Goal: Task Accomplishment & Management: Manage account settings

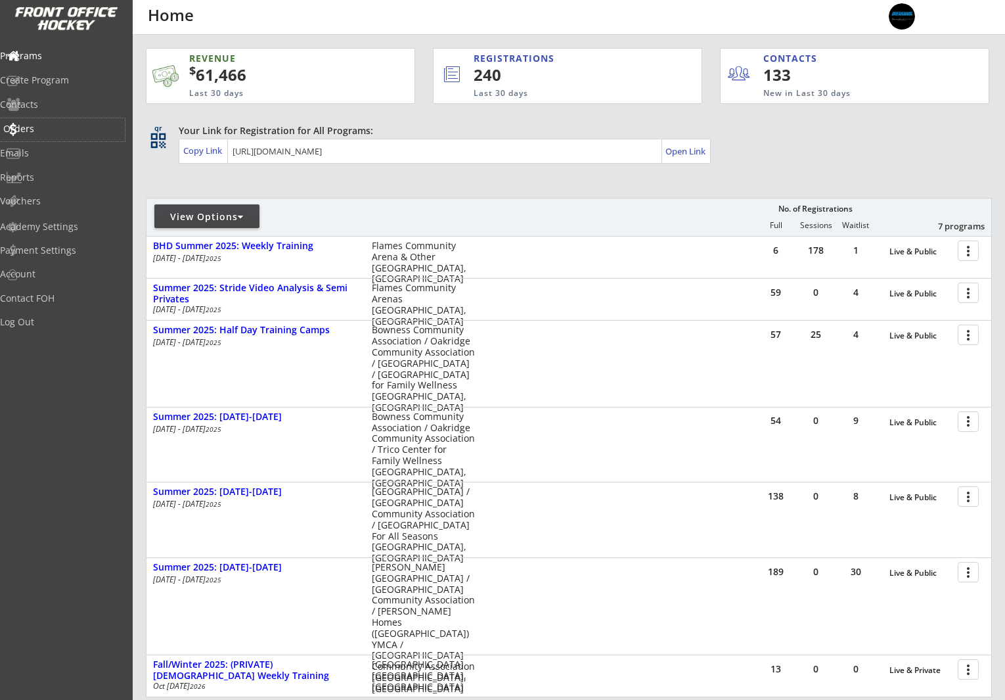
click at [35, 132] on div "Orders" at bounding box center [62, 128] width 118 height 9
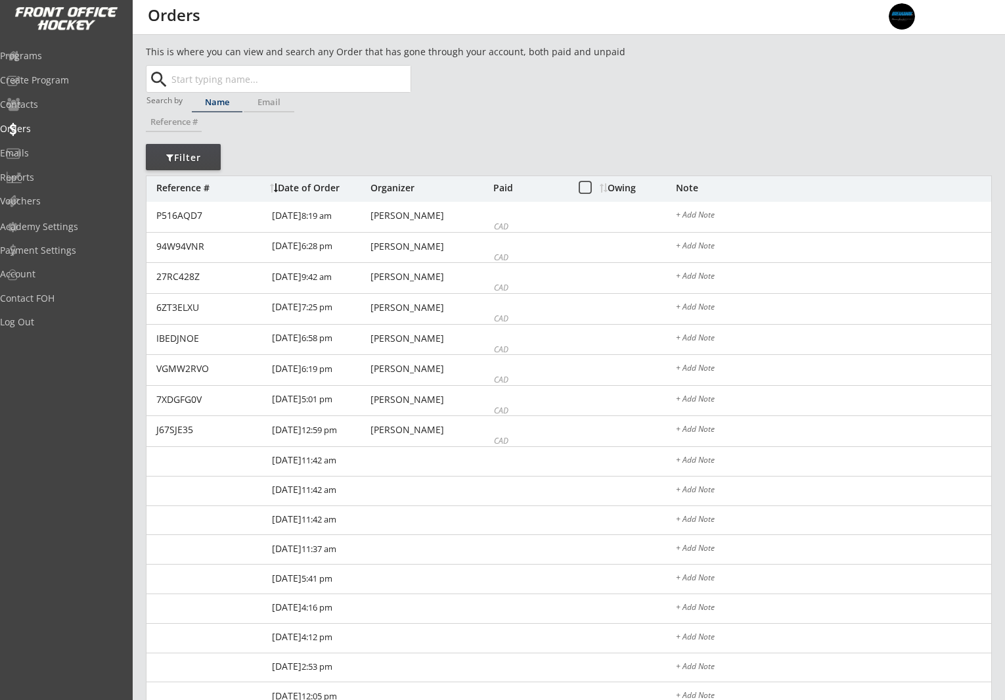
drag, startPoint x: 266, startPoint y: 78, endPoint x: 278, endPoint y: 80, distance: 12.0
click at [266, 78] on input "text" at bounding box center [290, 79] width 242 height 26
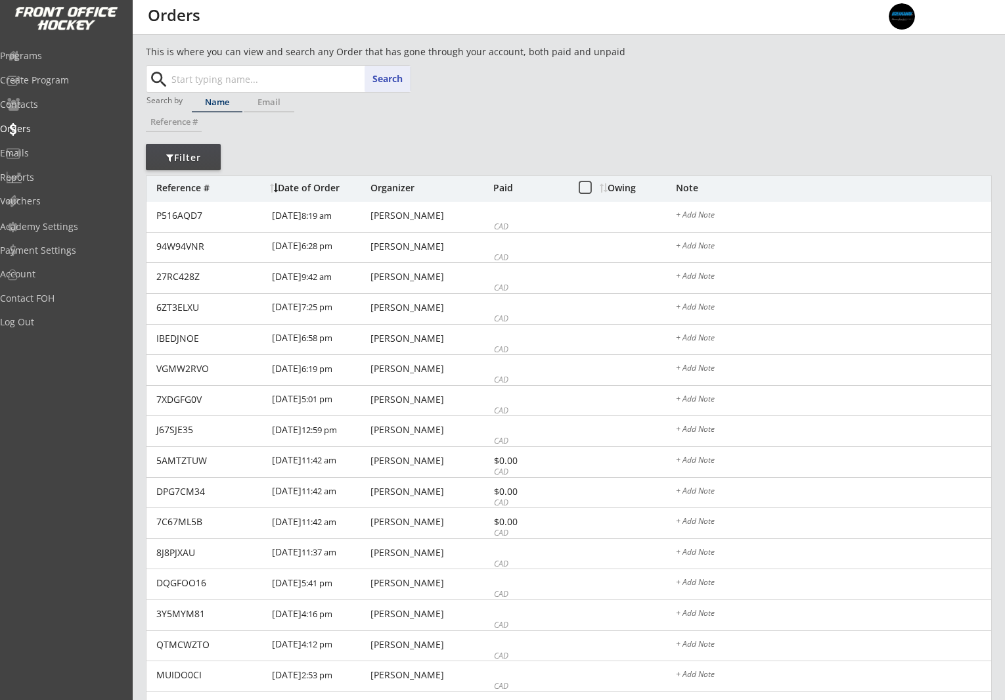
paste input "haileycarnegie@gmail.com"
type input "haileycarnegie@gmail.com"
click at [386, 76] on button "Search" at bounding box center [388, 79] width 46 height 26
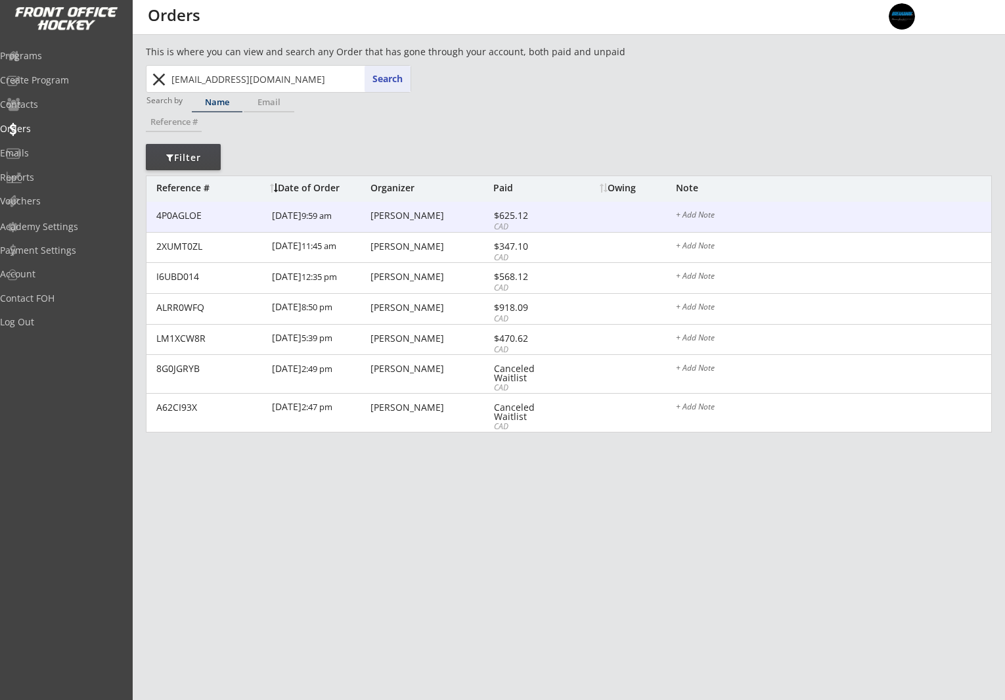
click at [439, 219] on div "Hailey Carnegie" at bounding box center [430, 215] width 120 height 9
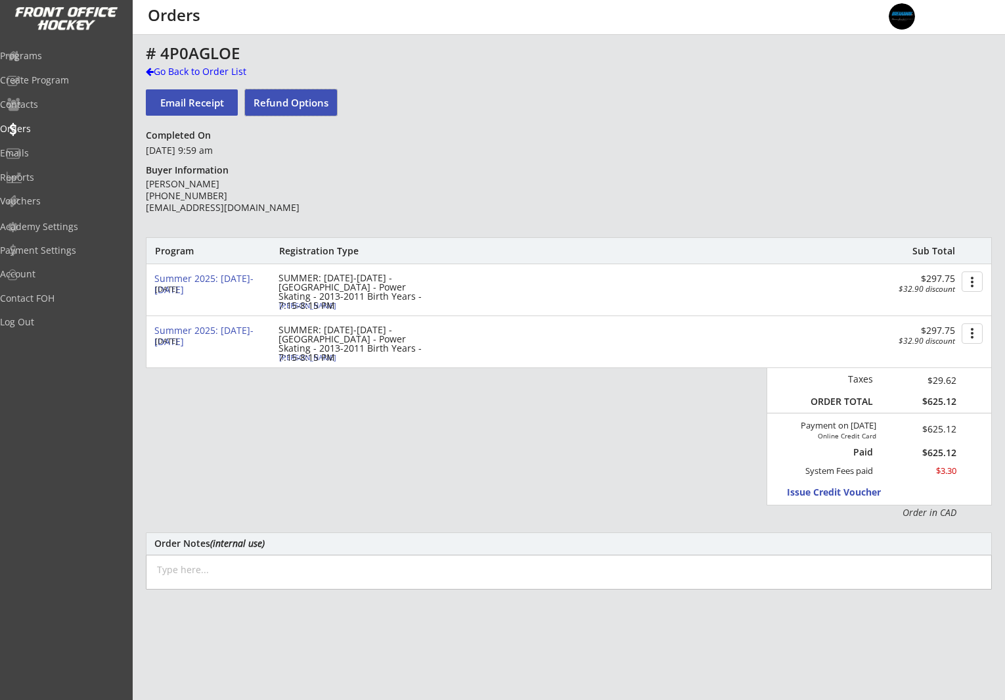
click at [307, 103] on button "Refund Options" at bounding box center [291, 102] width 92 height 26
select select ""No""
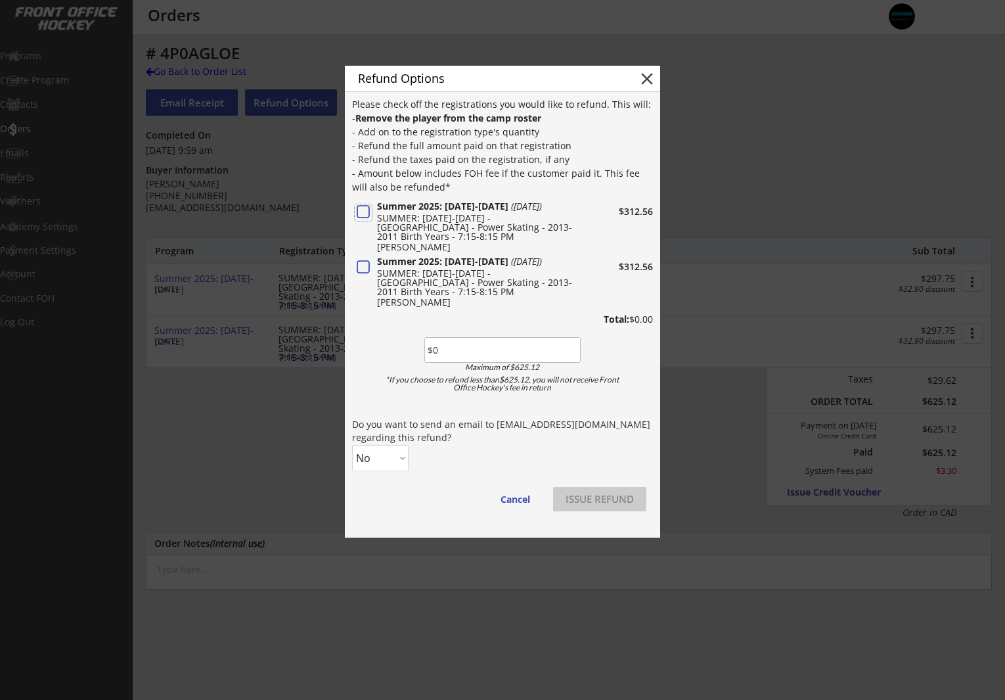
drag, startPoint x: 368, startPoint y: 210, endPoint x: 362, endPoint y: 256, distance: 46.4
click at [368, 210] on button at bounding box center [363, 212] width 17 height 16
click at [363, 260] on button at bounding box center [363, 267] width 17 height 16
type input "$625.12"
click at [388, 451] on select "No Yes" at bounding box center [380, 458] width 56 height 26
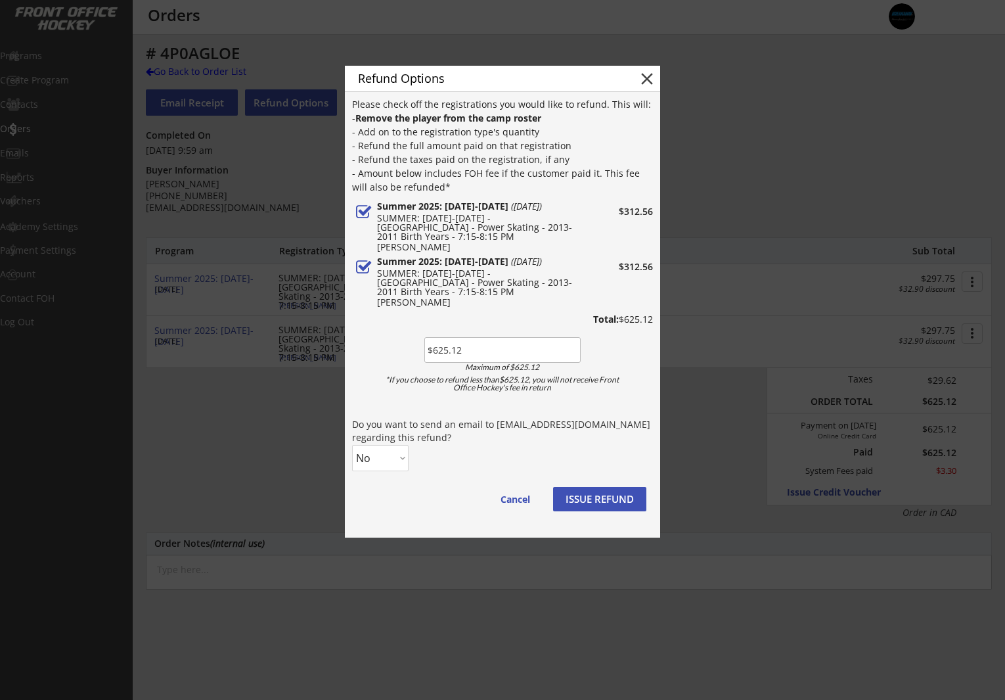
select select ""Yes""
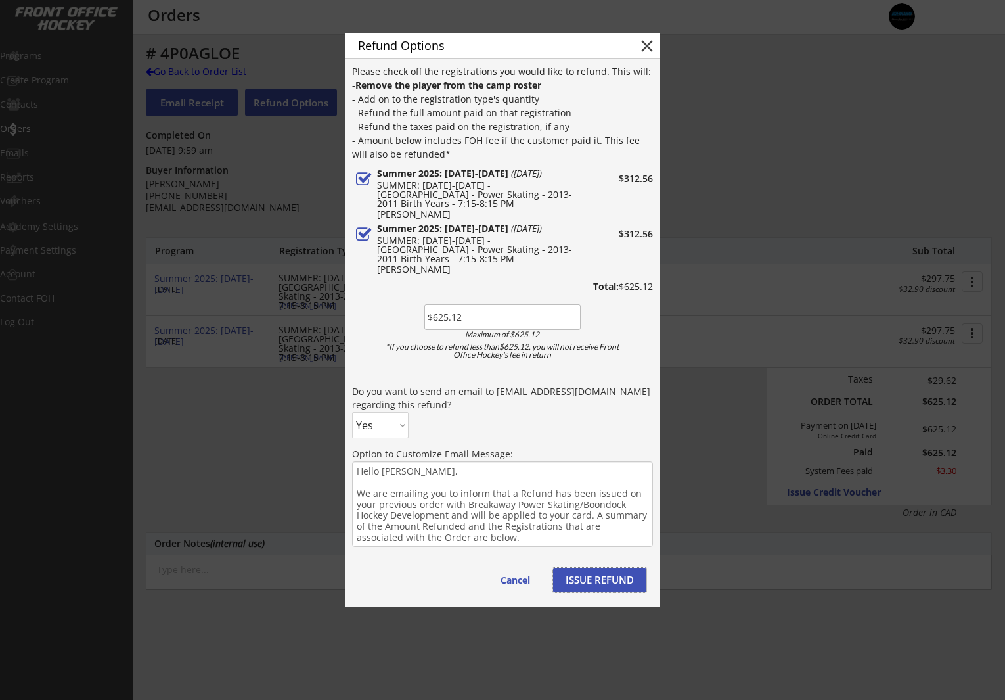
drag, startPoint x: 611, startPoint y: 578, endPoint x: 659, endPoint y: 572, distance: 48.3
click at [612, 578] on button "ISSUE REFUND" at bounding box center [599, 580] width 93 height 24
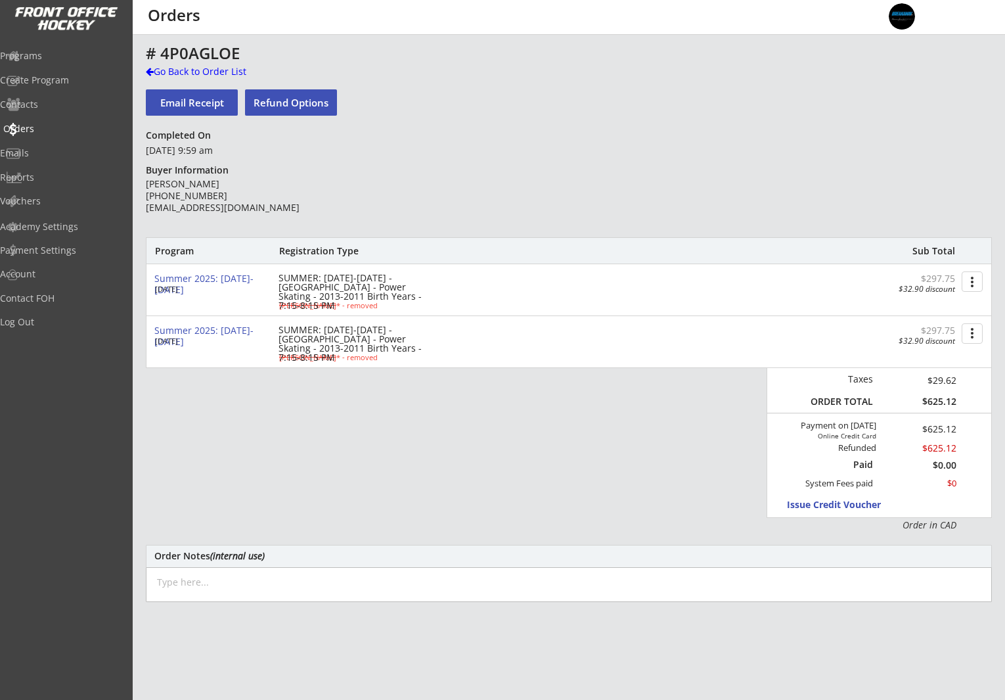
click at [50, 130] on div "Orders" at bounding box center [62, 128] width 118 height 9
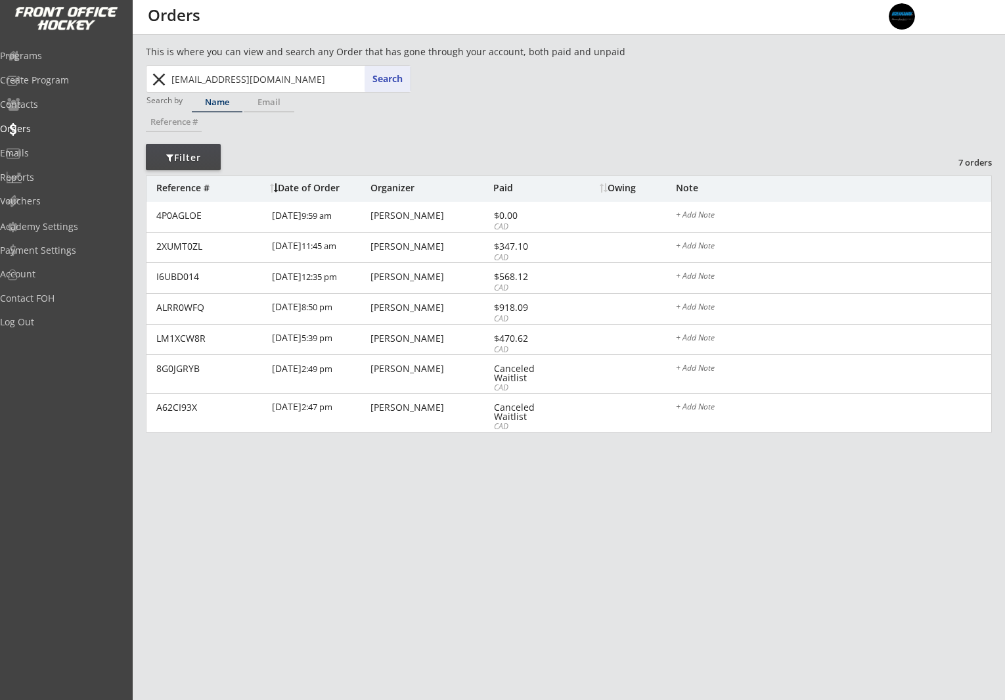
click at [187, 70] on input "haileycarnegie@gmail.com" at bounding box center [290, 79] width 242 height 26
click at [164, 79] on button "close" at bounding box center [159, 79] width 22 height 21
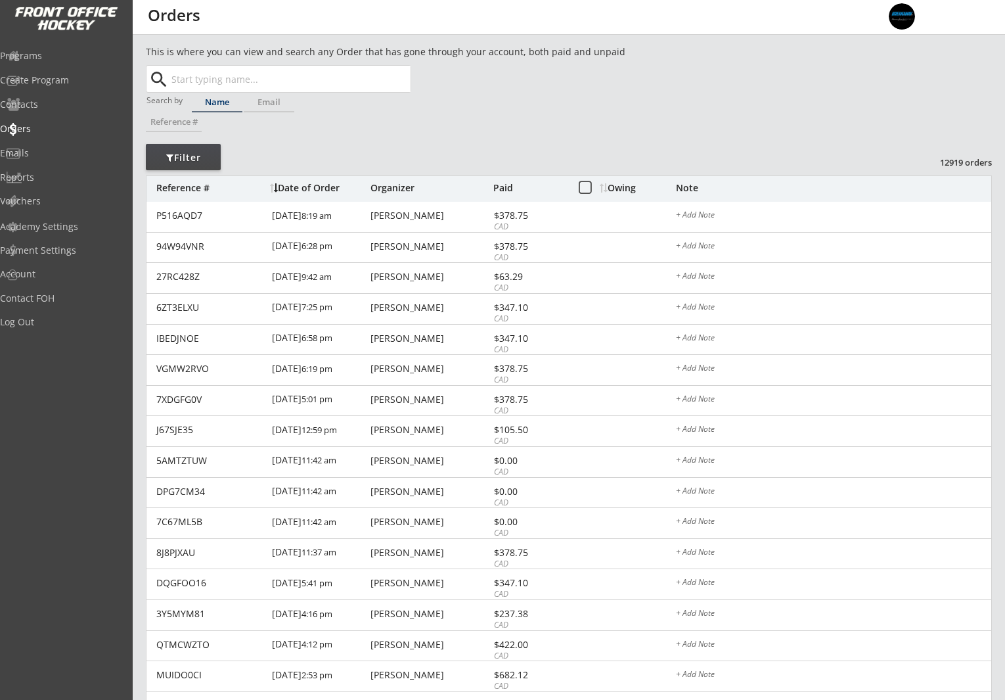
click at [277, 79] on input "text" at bounding box center [290, 79] width 242 height 26
paste input "krista.a.mooney@gmail.com"
type input "krista.a.mooney@gmail.com"
click at [392, 75] on button "Search" at bounding box center [388, 79] width 46 height 26
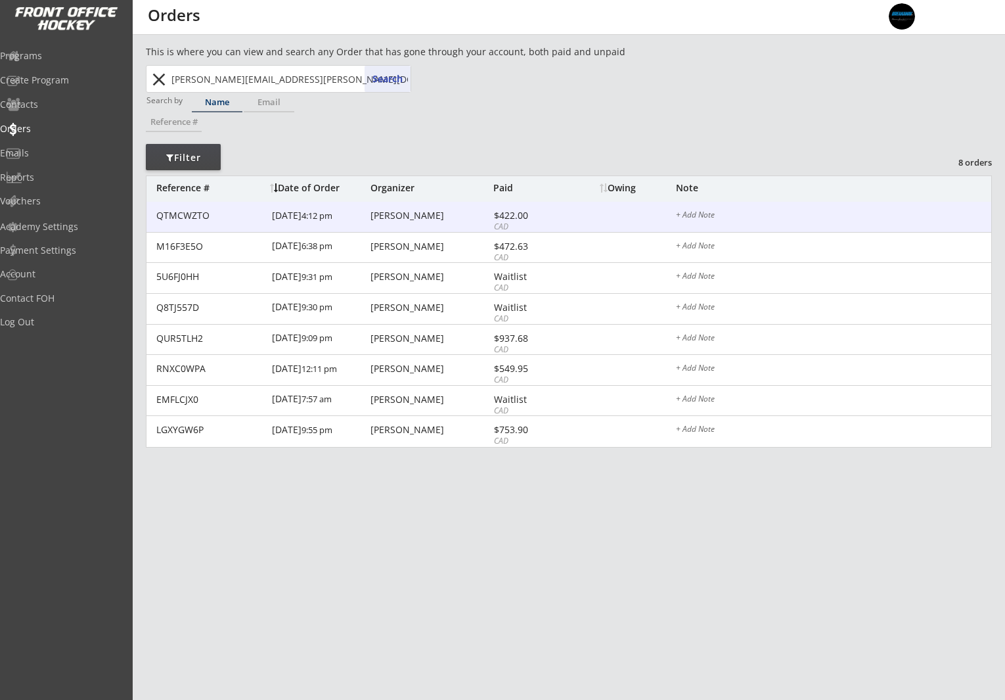
click at [452, 216] on div "[PERSON_NAME]" at bounding box center [430, 215] width 120 height 9
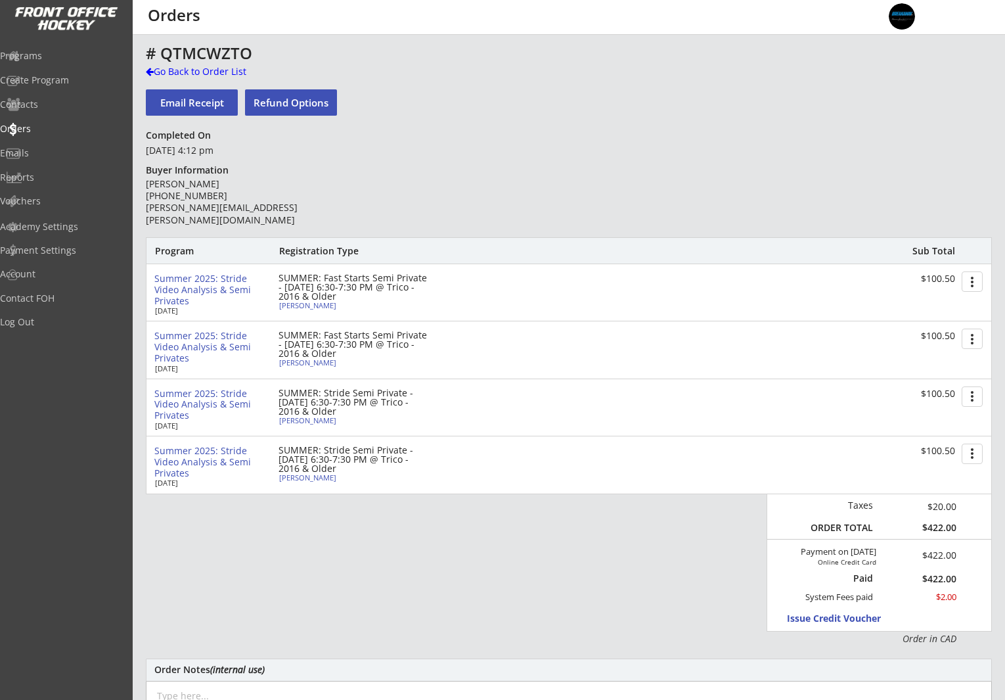
click at [267, 94] on button "Refund Options" at bounding box center [291, 102] width 92 height 26
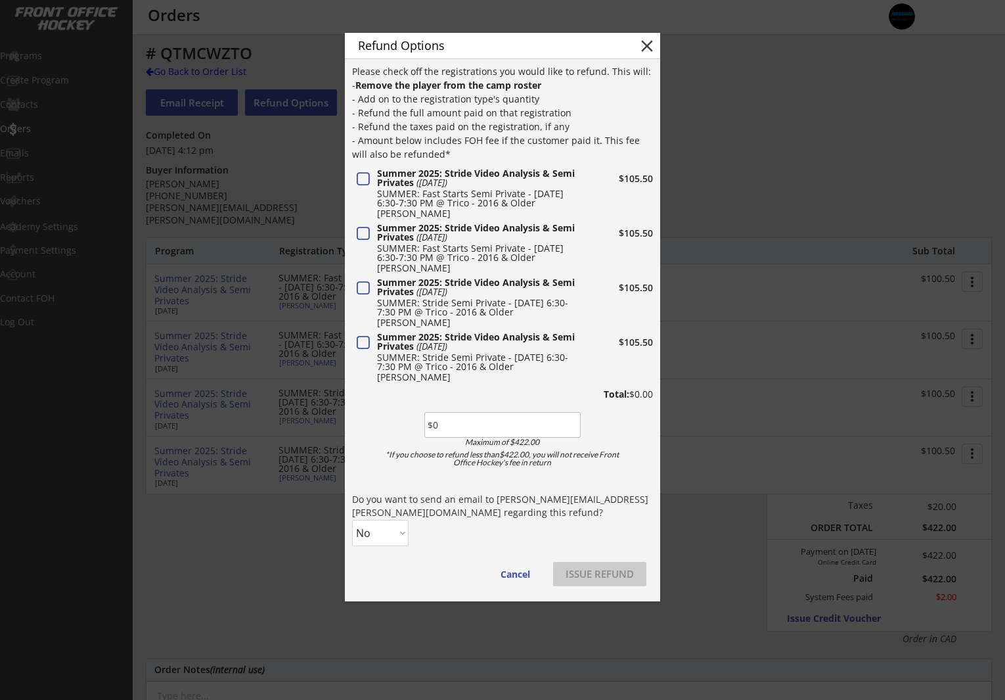
click at [648, 45] on button "close" at bounding box center [647, 46] width 20 height 20
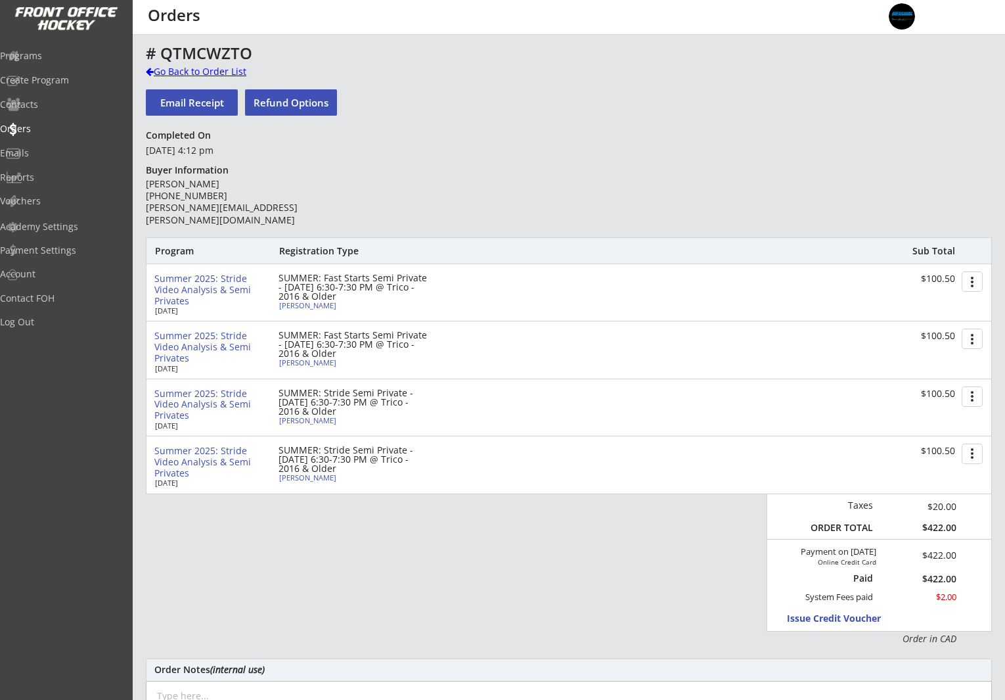
click at [204, 69] on div "Go Back to Order List" at bounding box center [213, 71] width 135 height 13
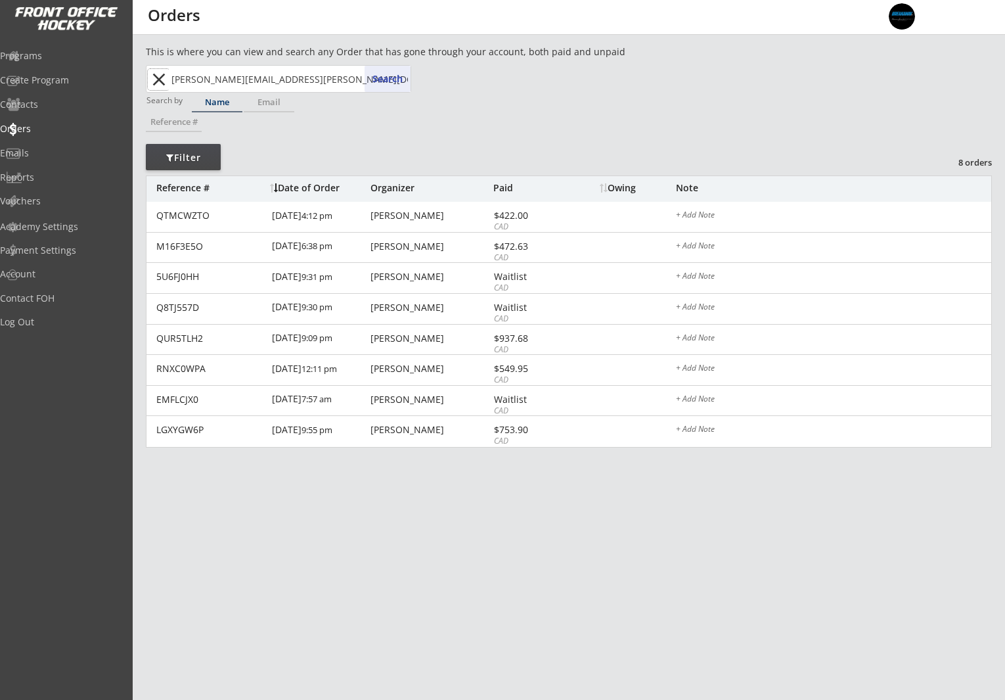
drag, startPoint x: 152, startPoint y: 72, endPoint x: 196, endPoint y: 41, distance: 53.2
click at [152, 72] on button "close" at bounding box center [159, 79] width 22 height 21
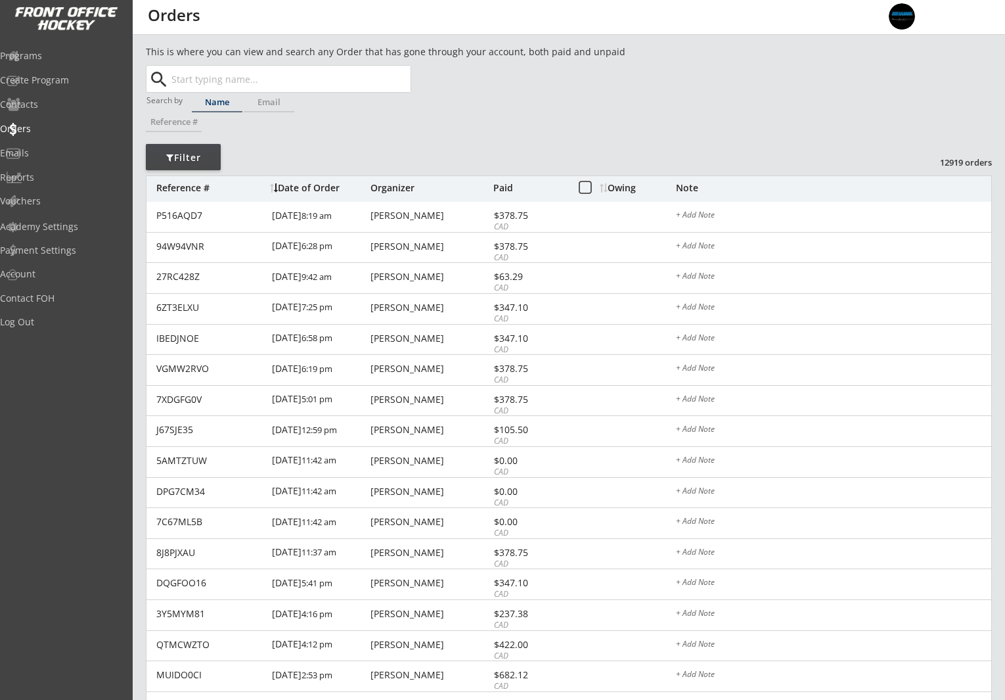
click at [291, 79] on input "text" at bounding box center [290, 79] width 242 height 26
click at [51, 55] on div "Programs" at bounding box center [62, 55] width 118 height 9
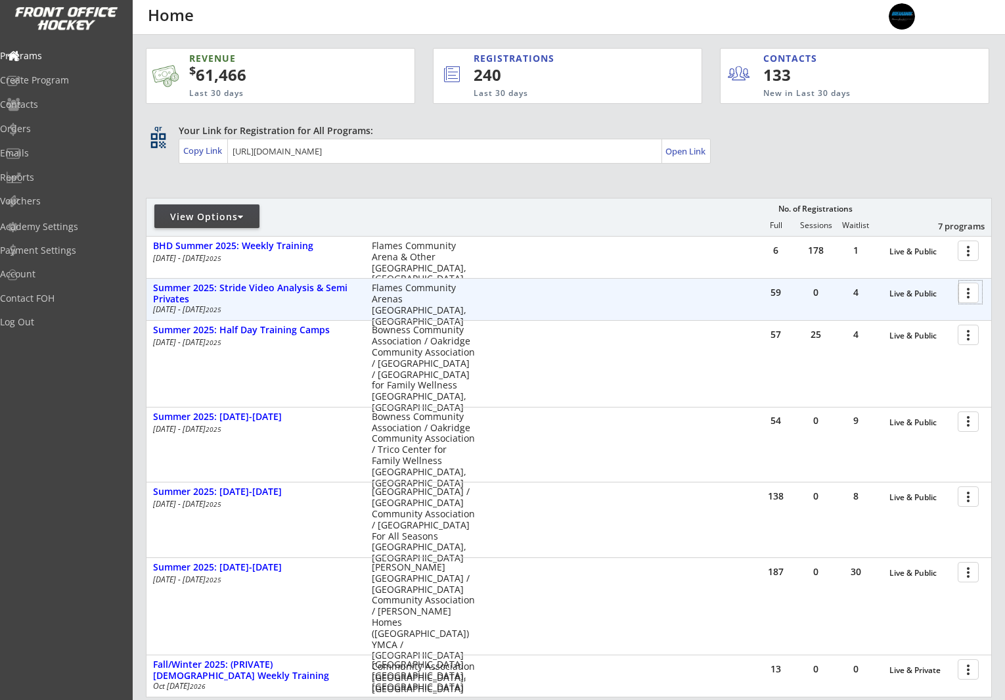
click at [977, 297] on div at bounding box center [970, 291] width 23 height 23
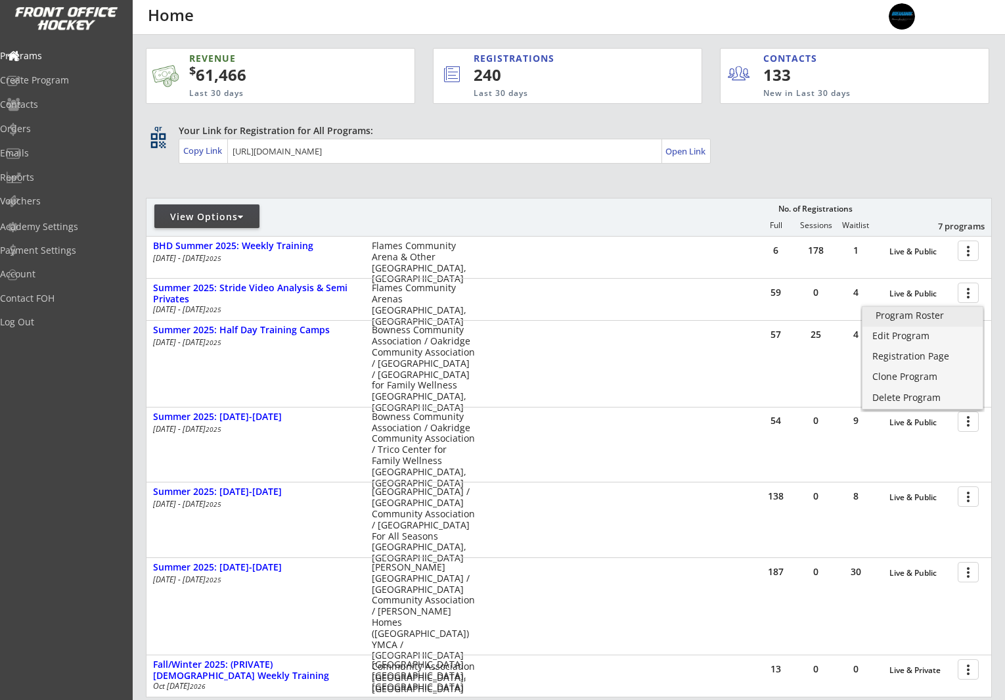
click at [946, 311] on div "Program Roster" at bounding box center [923, 315] width 94 height 9
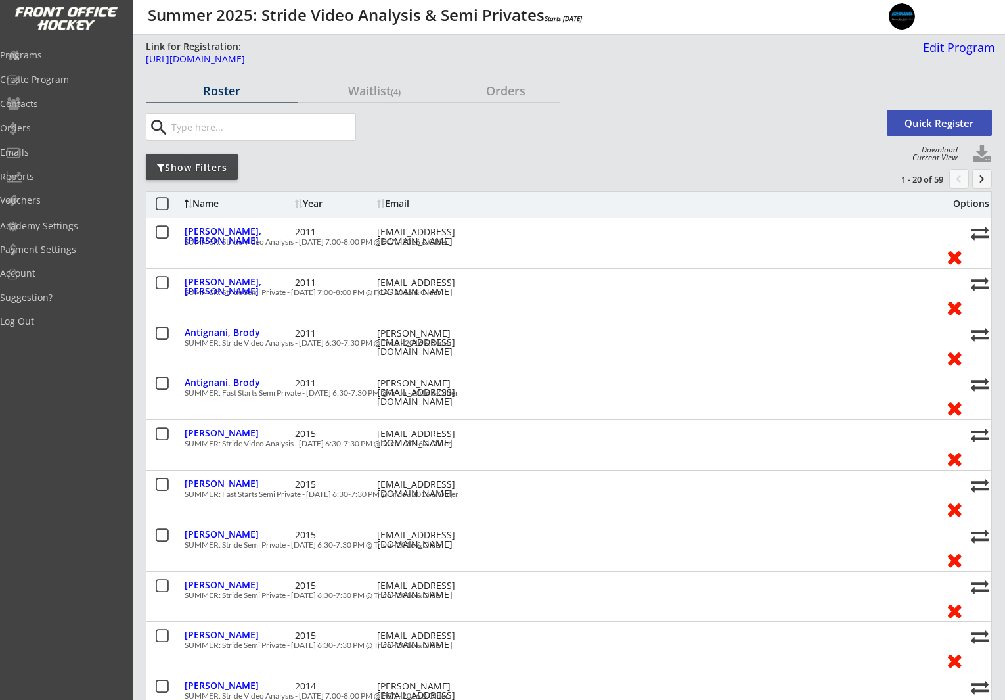
click at [223, 124] on input "input" at bounding box center [262, 127] width 187 height 26
click at [227, 131] on input "input" at bounding box center [262, 127] width 187 height 26
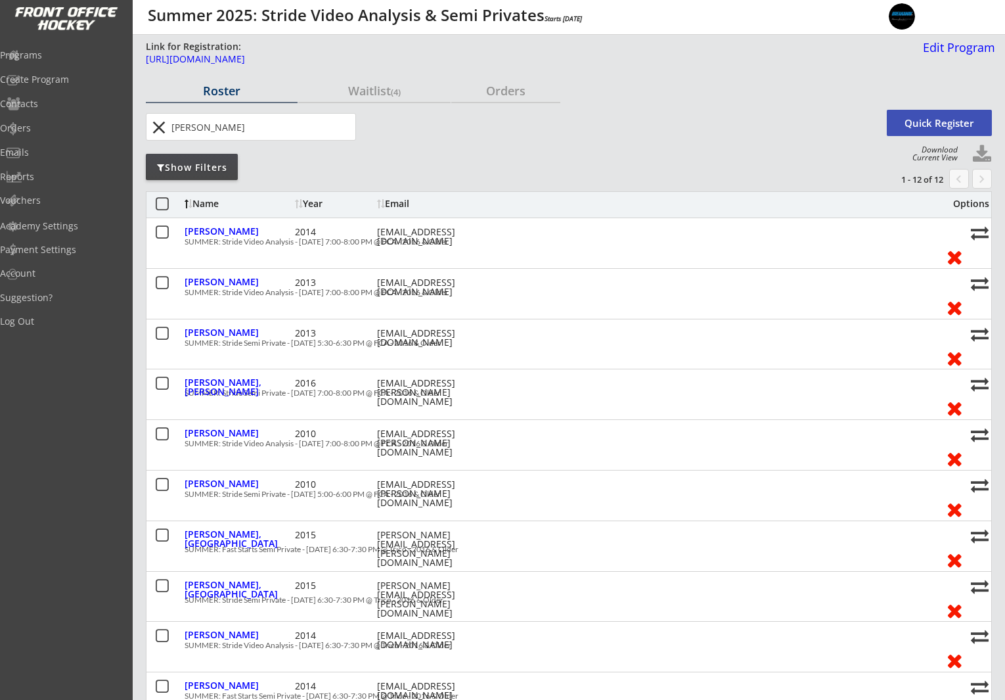
type input "mooney"
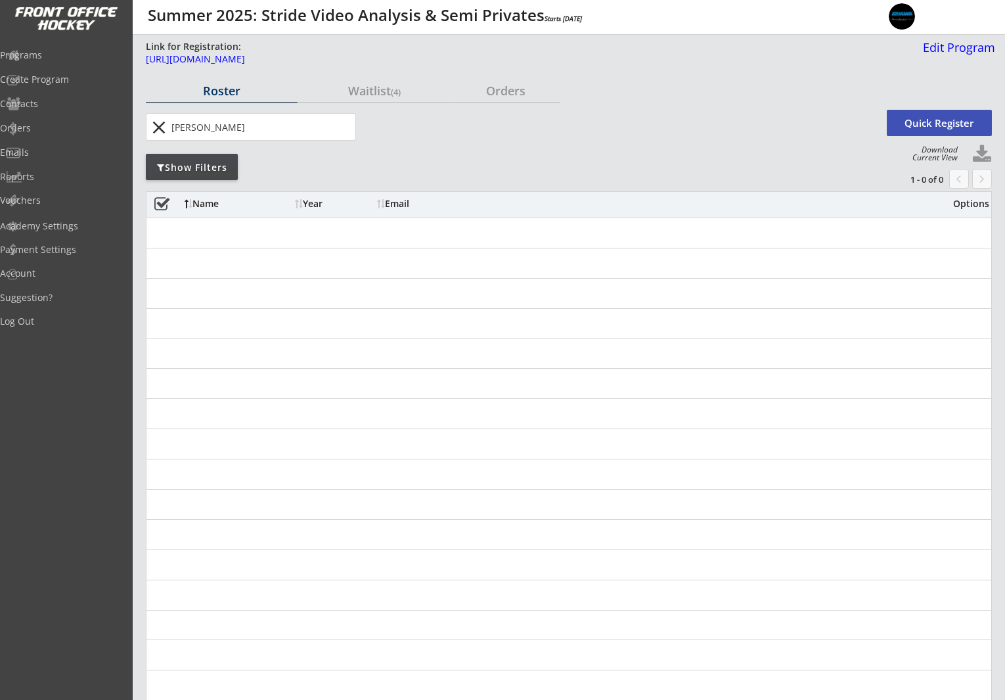
click at [157, 130] on button "close" at bounding box center [159, 127] width 22 height 21
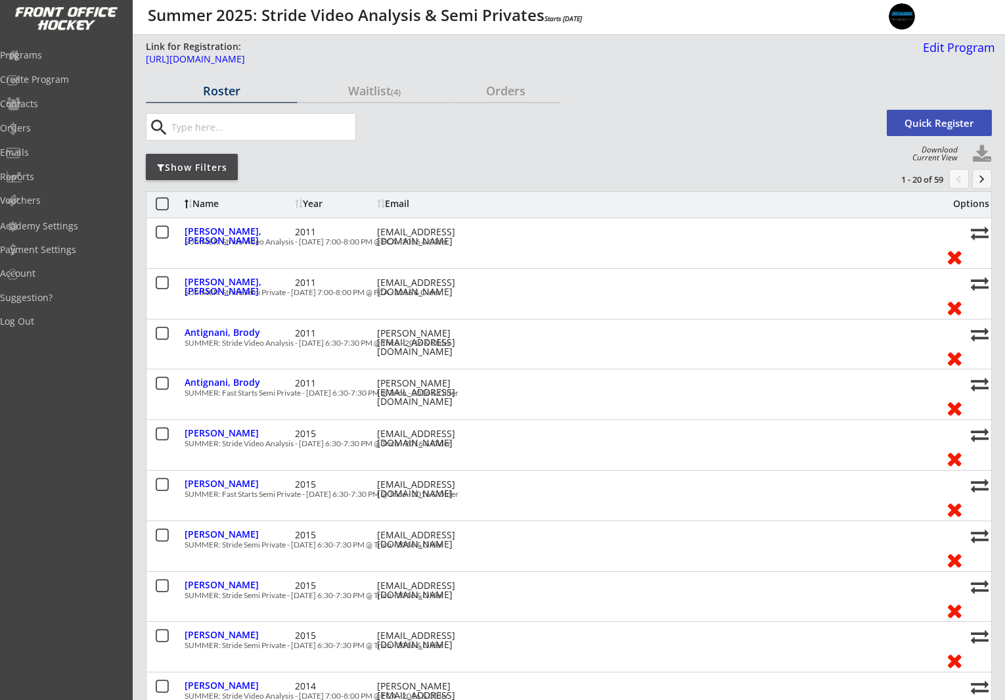
click at [988, 177] on button "keyboard_arrow_right" at bounding box center [982, 179] width 20 height 20
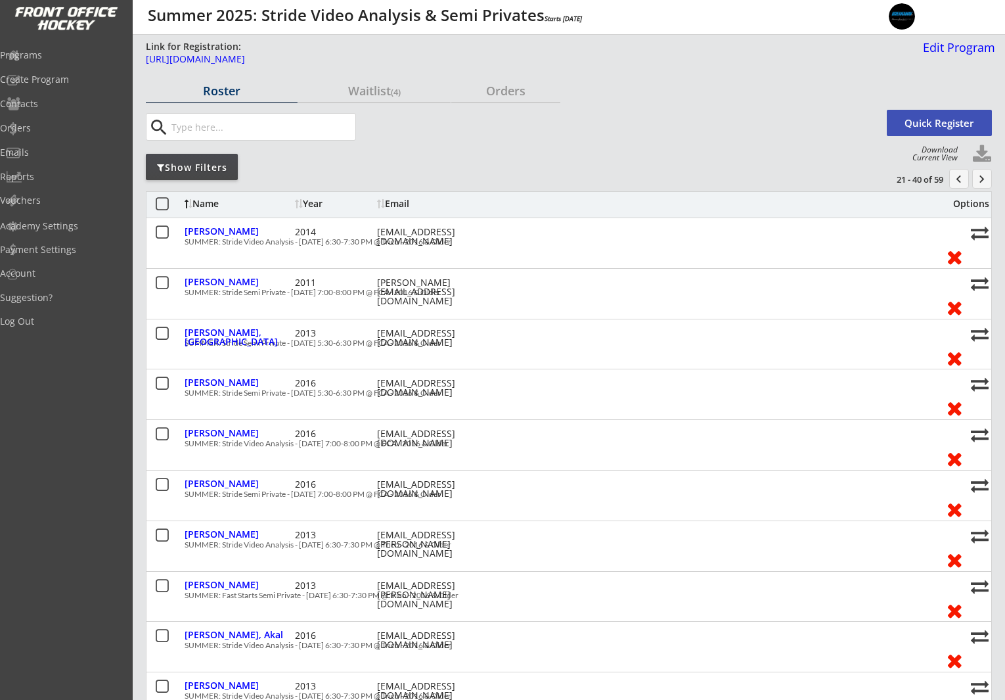
click at [983, 176] on button "keyboard_arrow_right" at bounding box center [982, 179] width 20 height 20
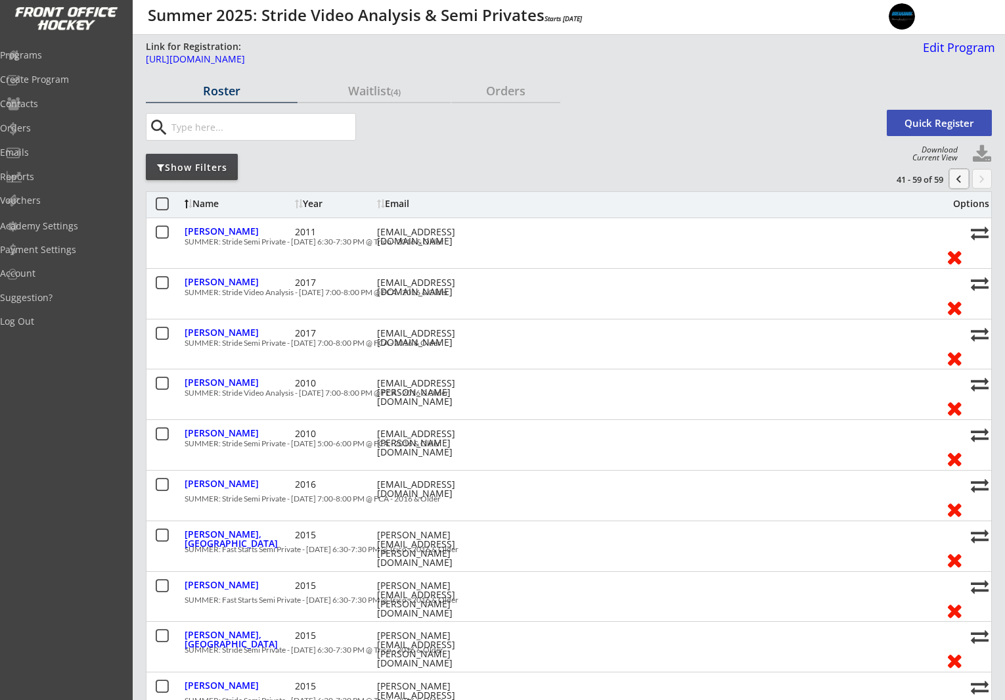
drag, startPoint x: 955, startPoint y: 183, endPoint x: 941, endPoint y: 203, distance: 25.0
click at [954, 183] on button "chevron_left" at bounding box center [959, 179] width 20 height 20
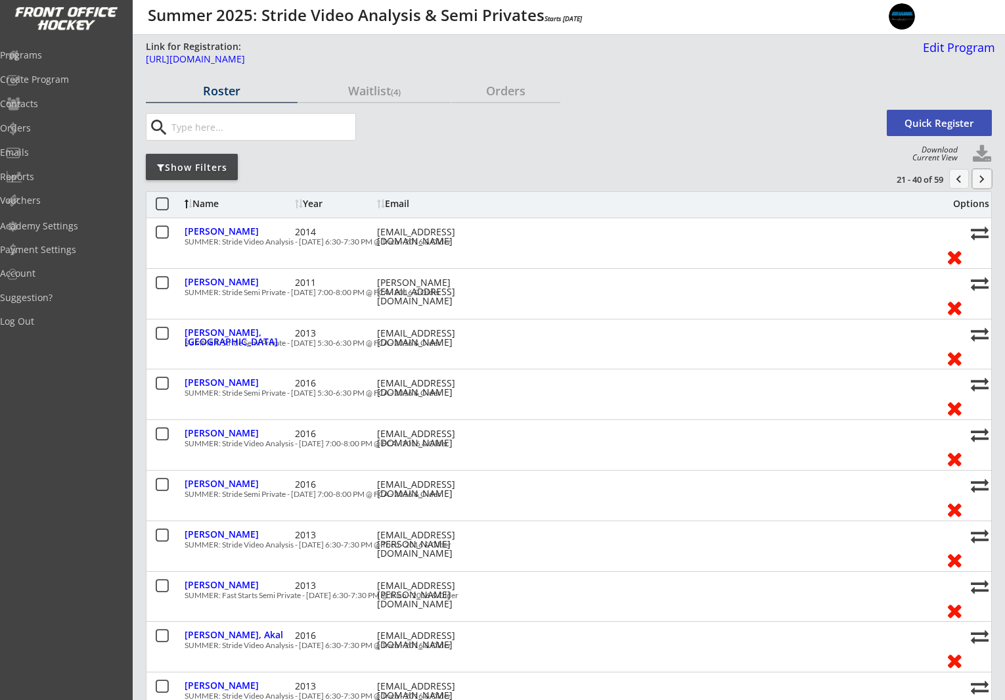
click at [981, 175] on button "keyboard_arrow_right" at bounding box center [982, 179] width 20 height 20
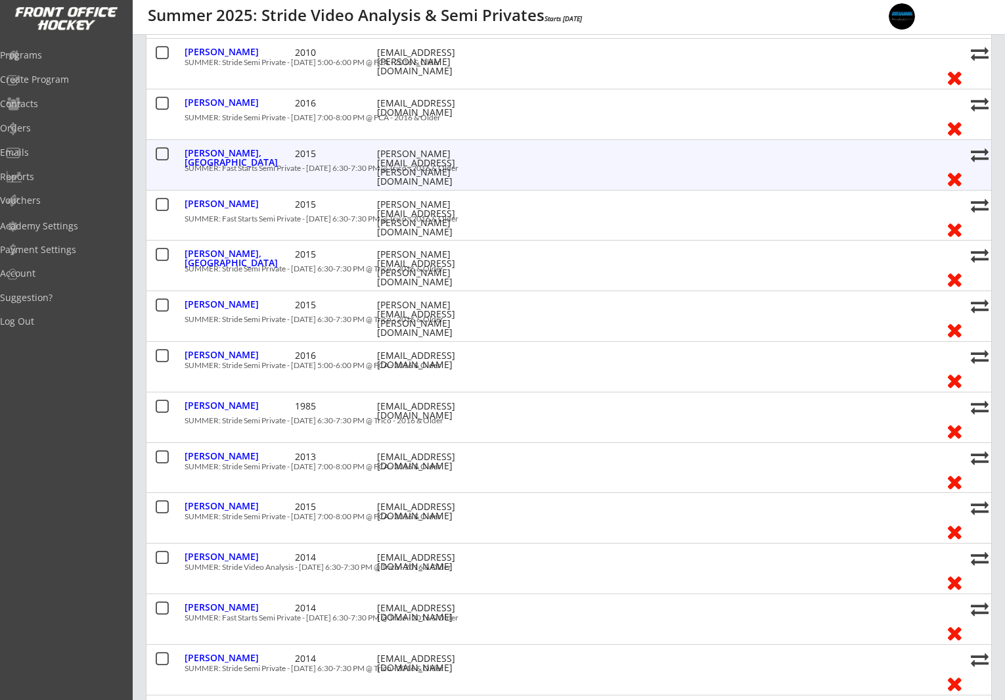
scroll to position [394, 0]
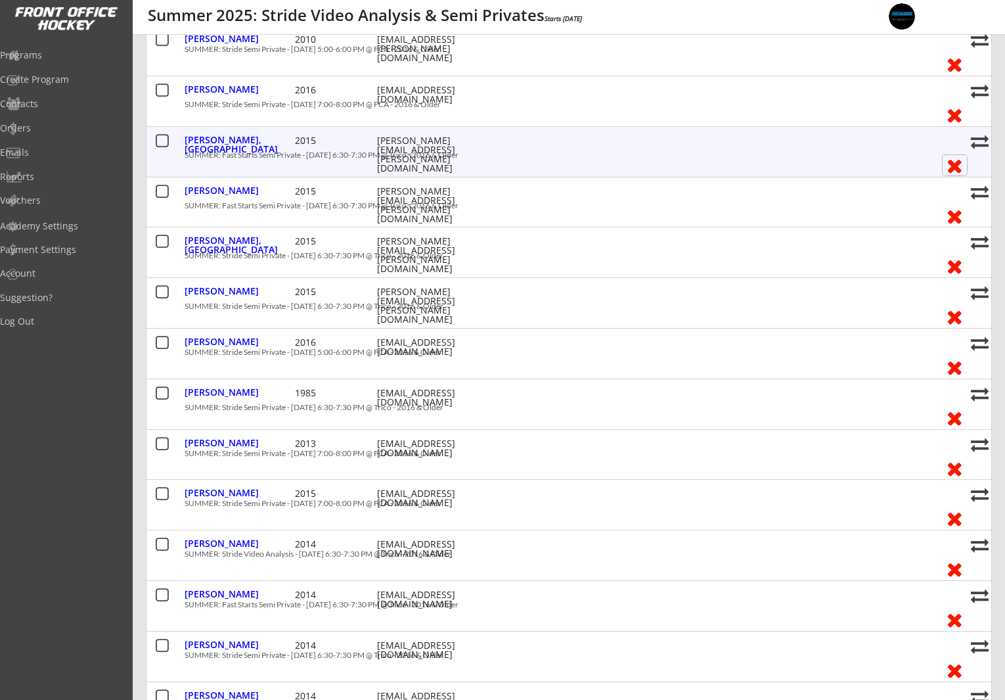
click at [952, 163] on button at bounding box center [955, 165] width 24 height 20
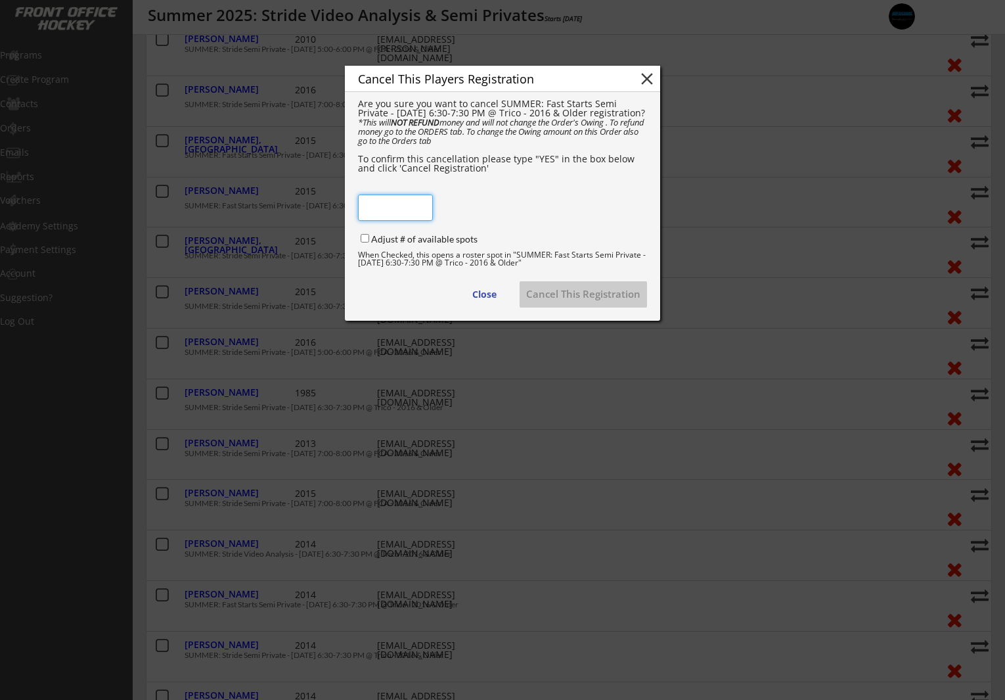
click at [645, 79] on button "close" at bounding box center [647, 79] width 20 height 20
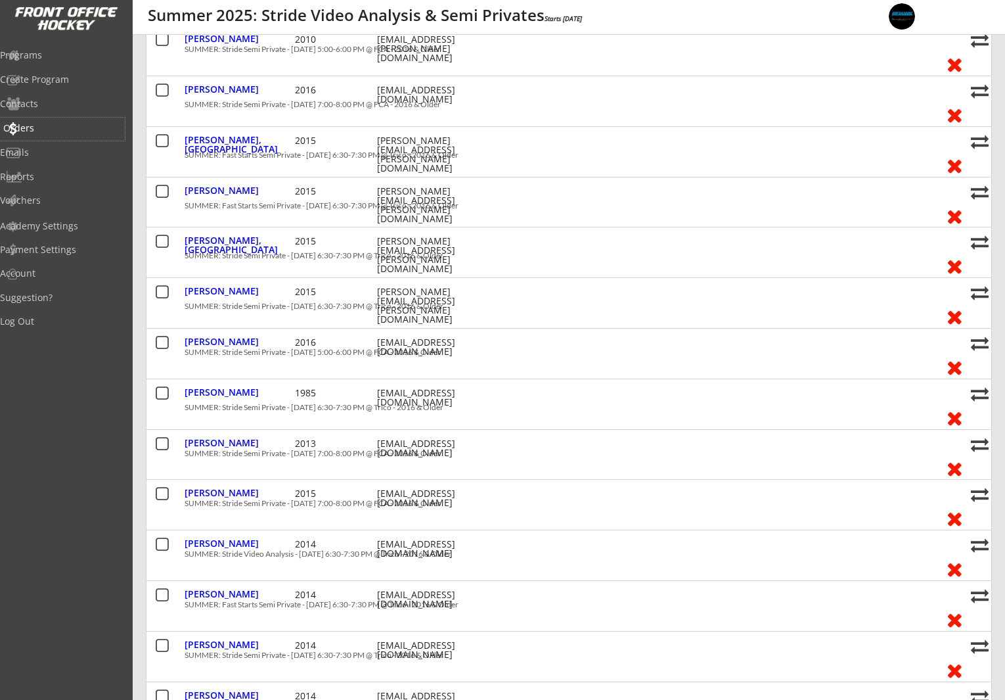
click at [59, 125] on div "Orders" at bounding box center [62, 127] width 118 height 9
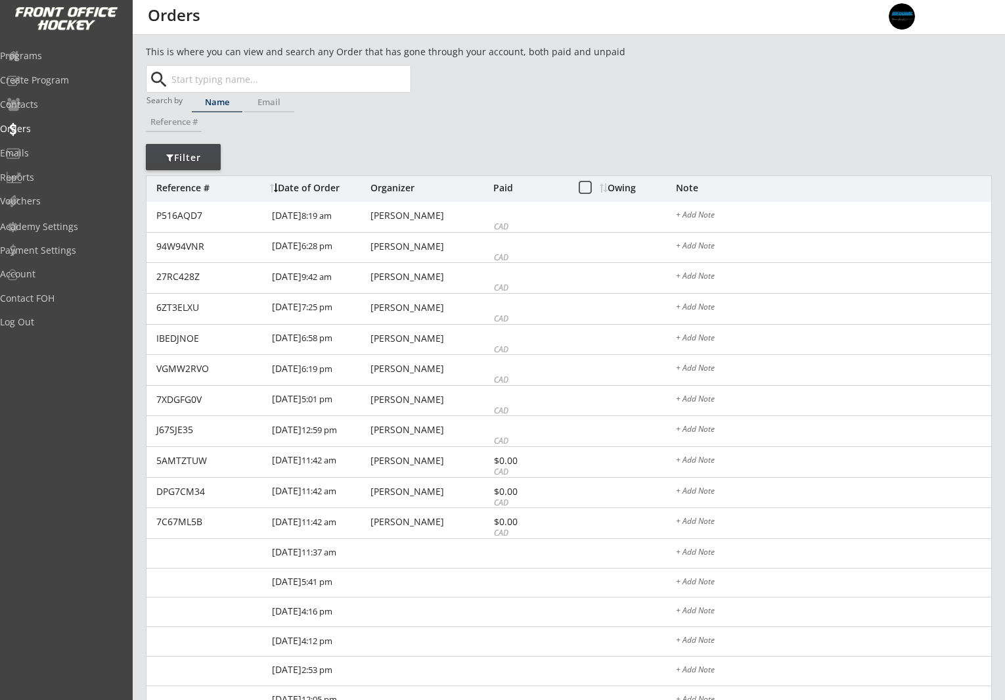
click at [320, 83] on input "text" at bounding box center [290, 79] width 242 height 26
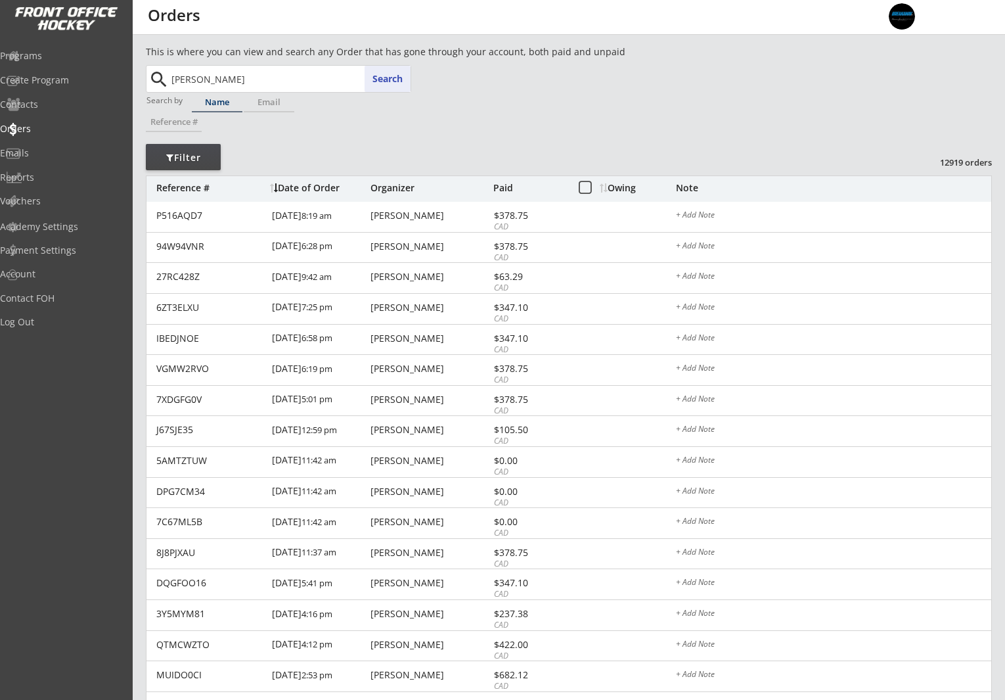
type input "mooney"
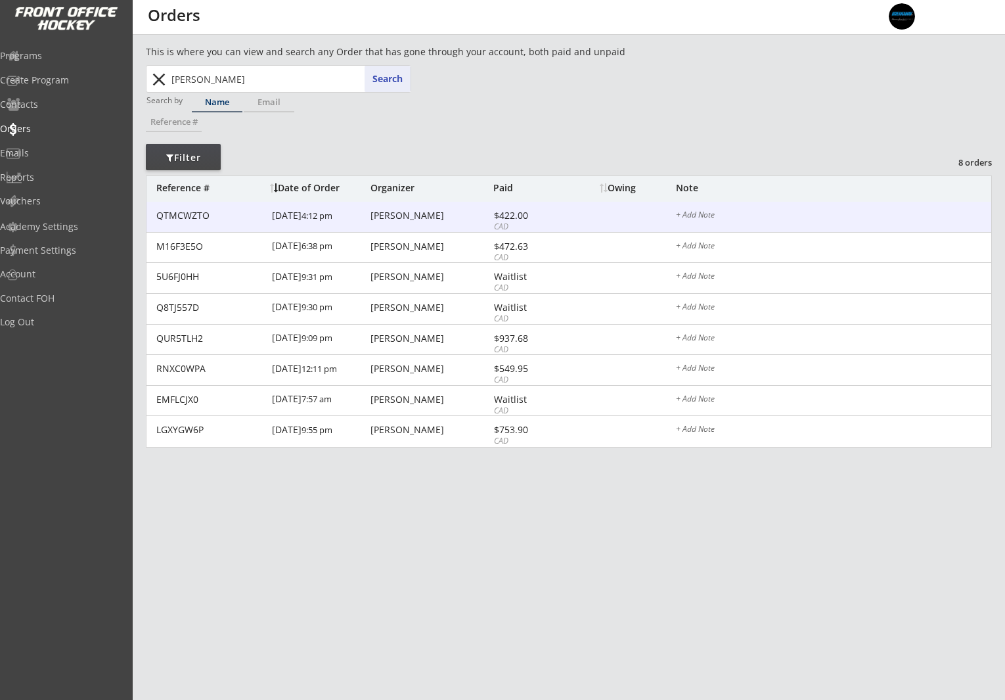
click at [545, 209] on div "QTMCWZTO [DATE] 4:12 pm [PERSON_NAME] $422.00 CAD + Add Note" at bounding box center [568, 217] width 845 height 31
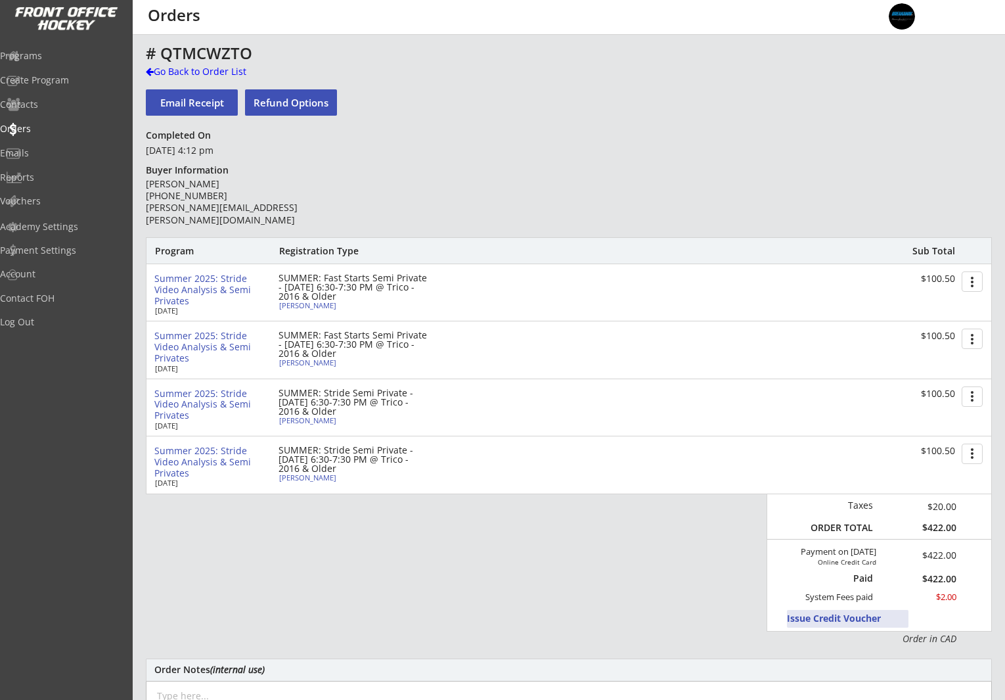
click at [848, 618] on button "Issue Credit Voucher" at bounding box center [848, 619] width 122 height 18
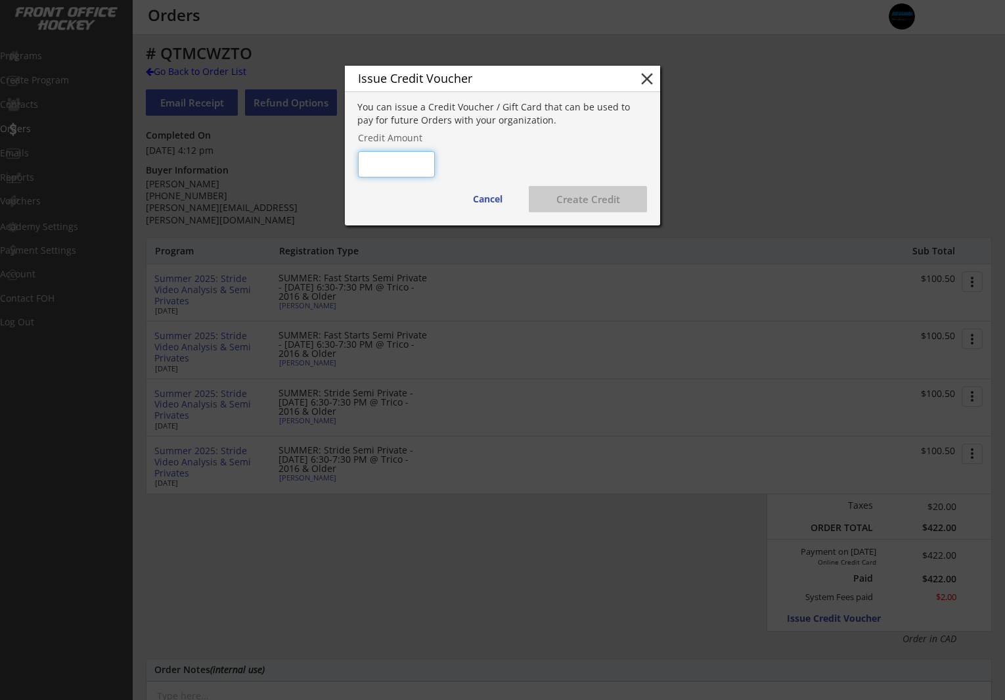
click at [395, 166] on input "input" at bounding box center [396, 164] width 77 height 26
type input "$422"
drag, startPoint x: 517, startPoint y: 140, endPoint x: 529, endPoint y: 142, distance: 12.0
click at [519, 140] on div "Credit Amount" at bounding box center [502, 137] width 288 height 9
click at [594, 197] on button "Create Credit" at bounding box center [588, 199] width 118 height 26
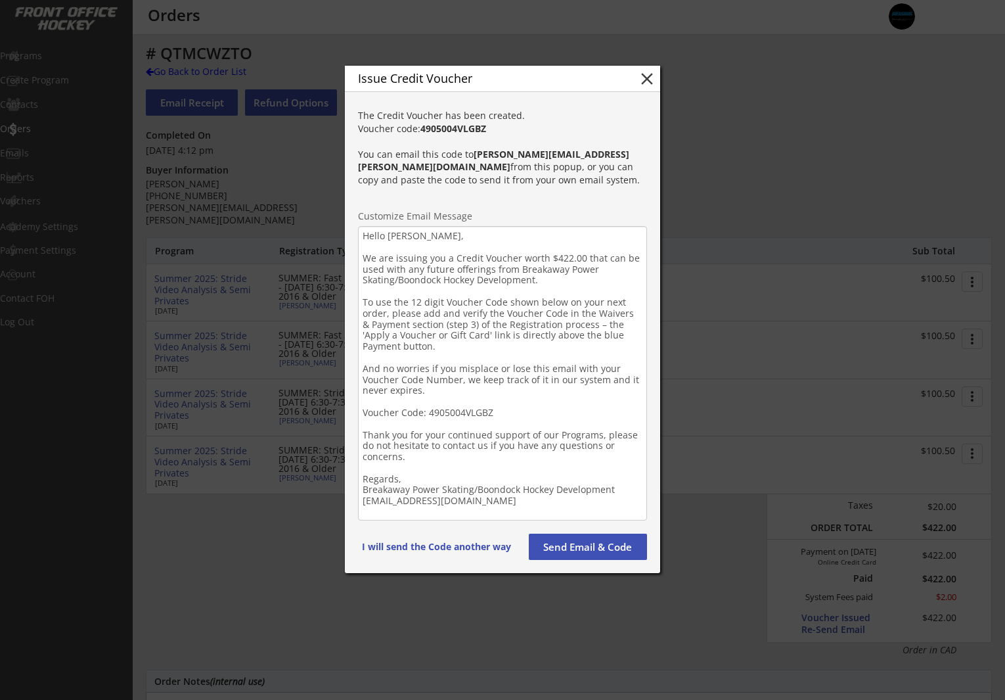
click at [566, 546] on button "Send Email & Code" at bounding box center [588, 546] width 118 height 26
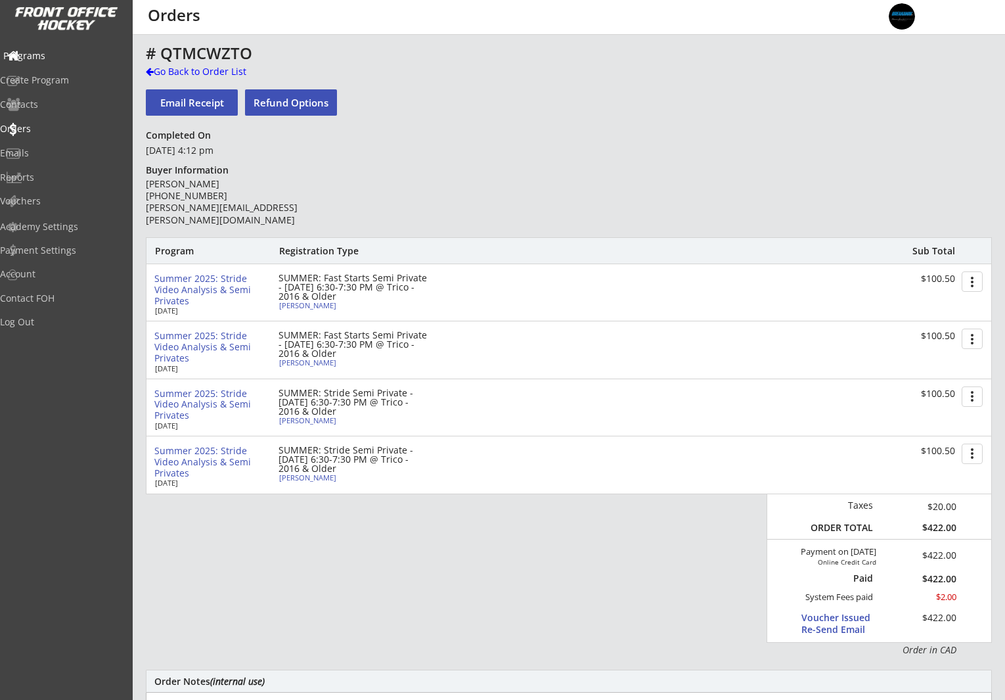
click at [74, 56] on div "Programs" at bounding box center [62, 55] width 118 height 9
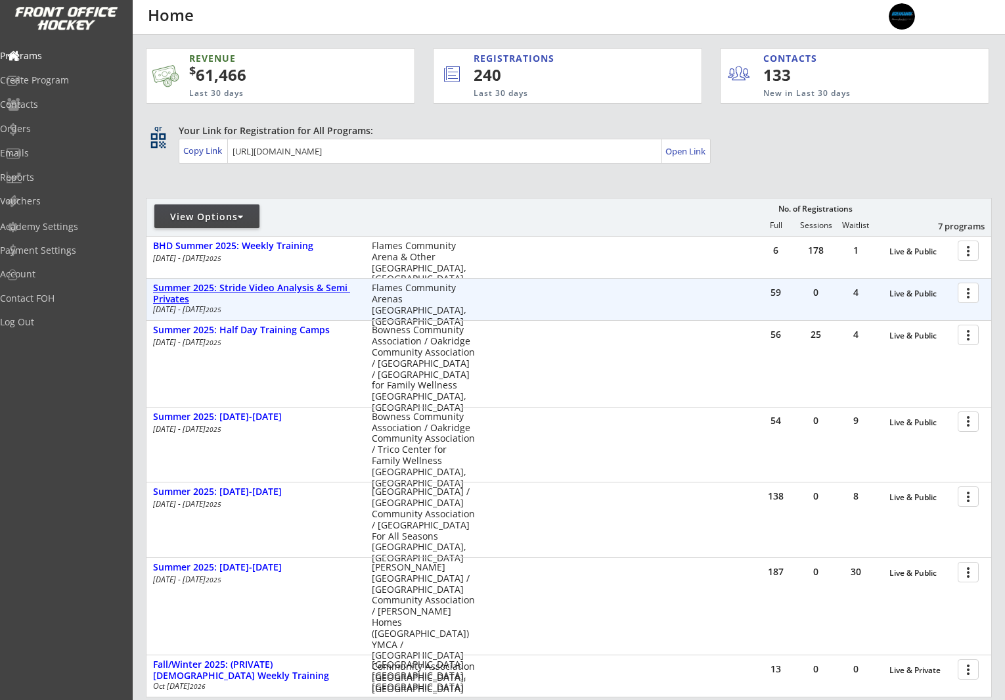
drag, startPoint x: 292, startPoint y: 288, endPoint x: 299, endPoint y: 288, distance: 7.3
click at [292, 288] on div "Summer 2025: Stride Video Analysis & Semi Privates" at bounding box center [255, 293] width 205 height 22
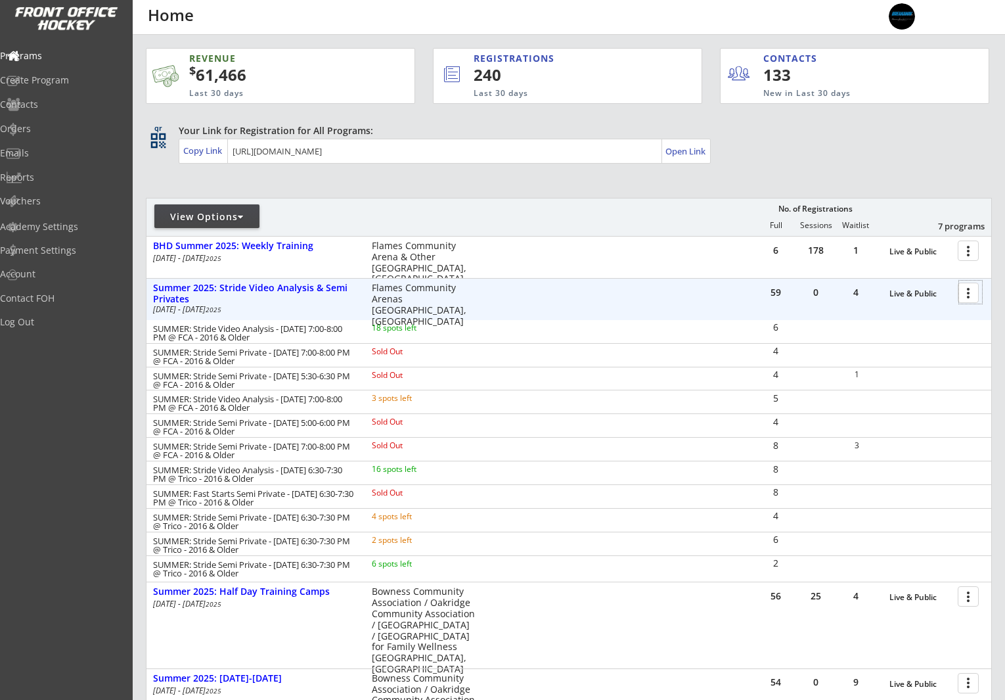
click at [970, 290] on div at bounding box center [970, 291] width 23 height 23
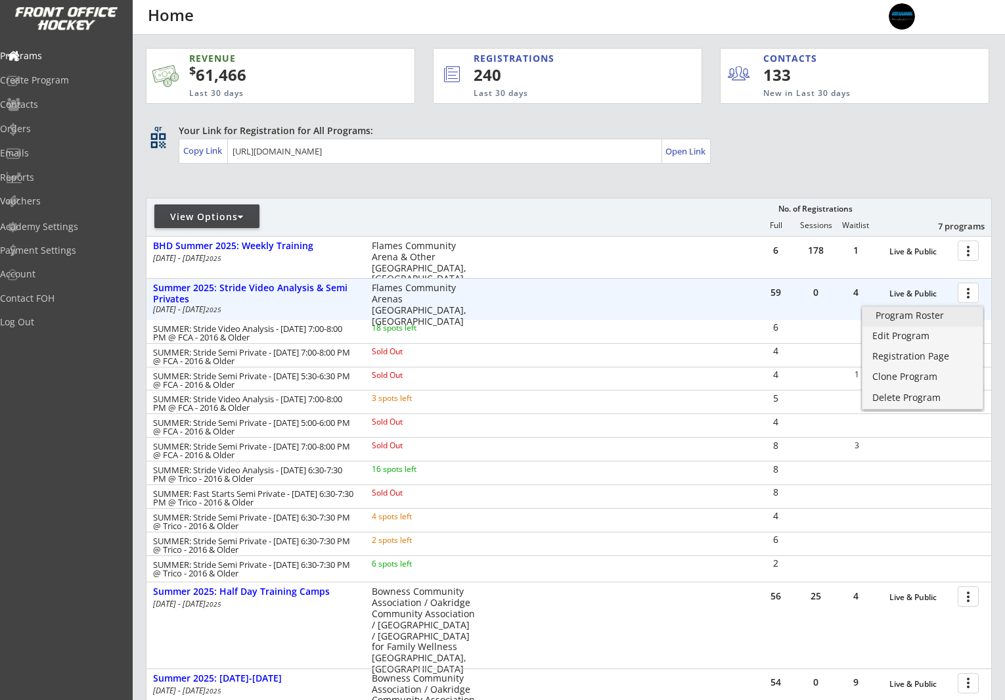
click at [965, 321] on link "Program Roster" at bounding box center [923, 317] width 120 height 20
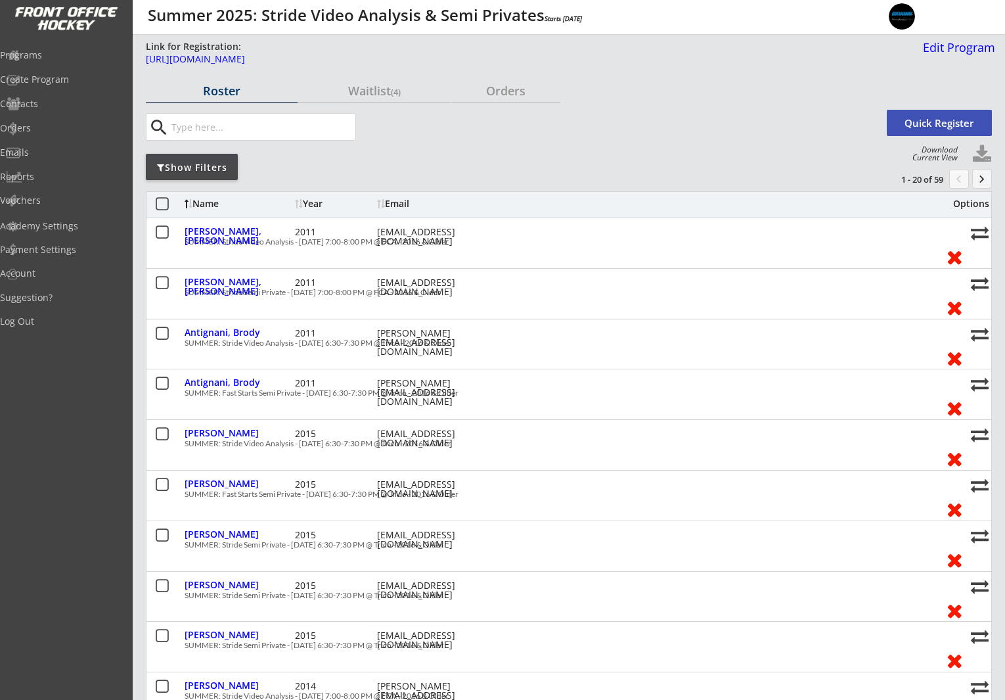
click at [314, 131] on input "input" at bounding box center [262, 127] width 187 height 26
click at [985, 183] on button "keyboard_arrow_right" at bounding box center [982, 179] width 20 height 20
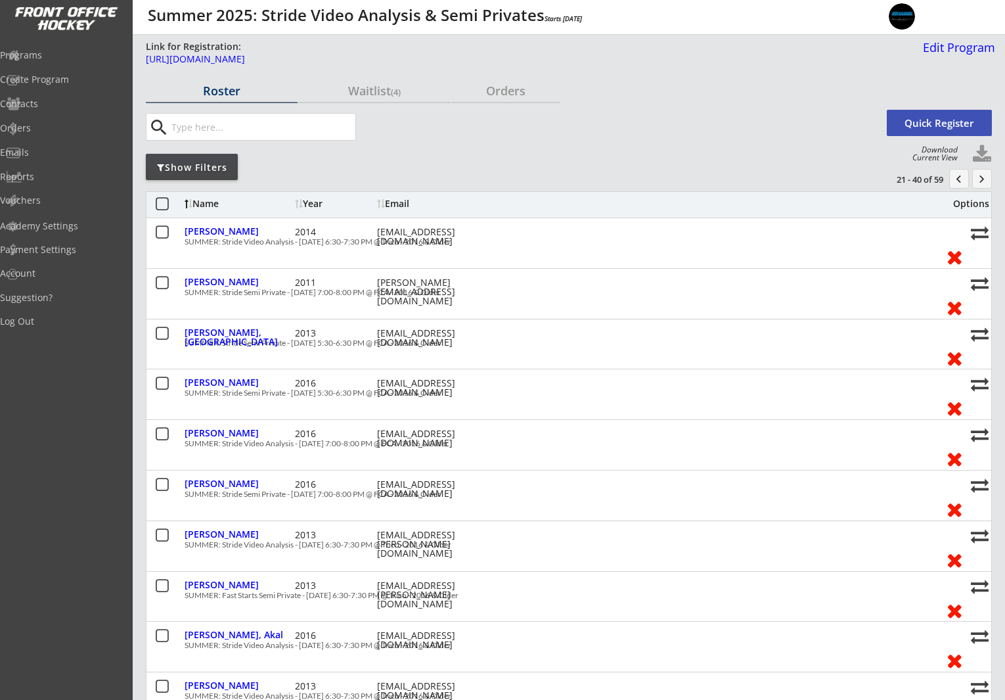
click at [985, 183] on button "keyboard_arrow_right" at bounding box center [982, 179] width 20 height 20
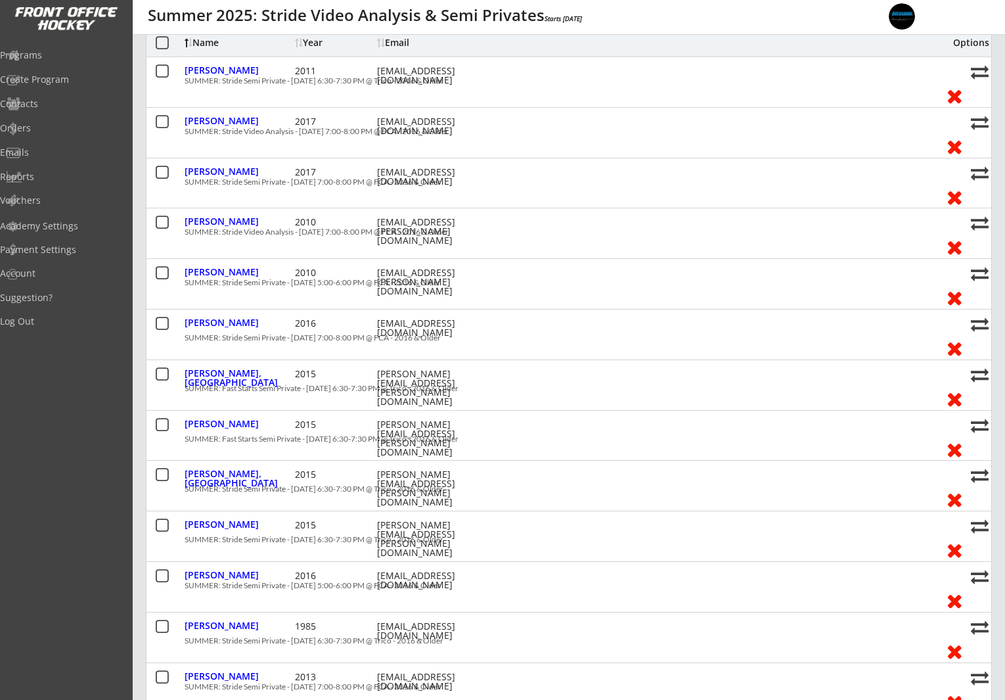
scroll to position [162, 0]
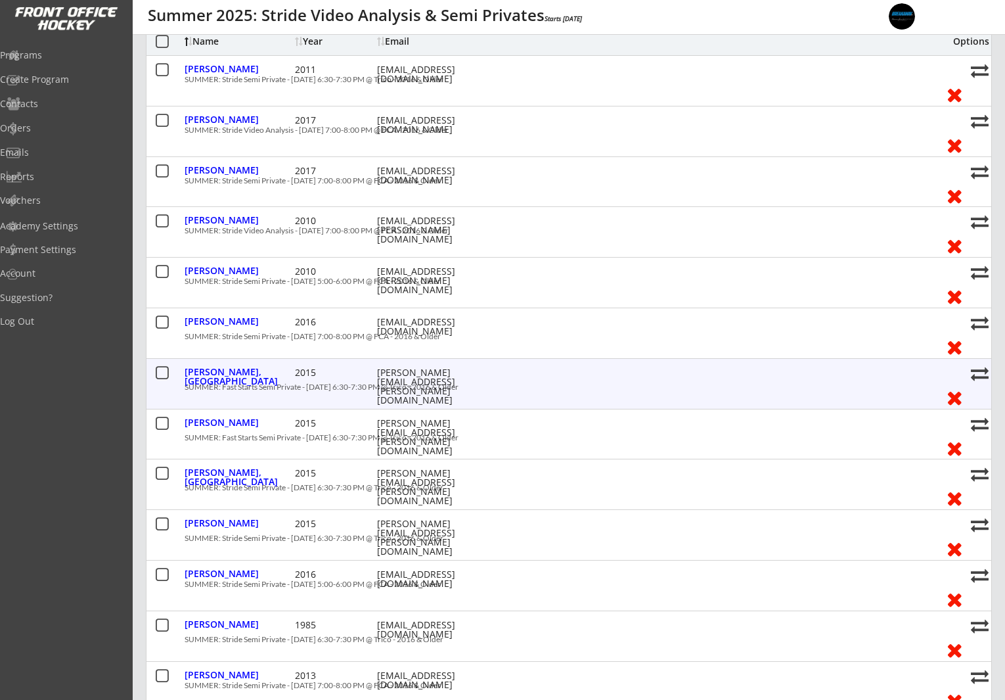
click at [957, 398] on button at bounding box center [955, 397] width 24 height 20
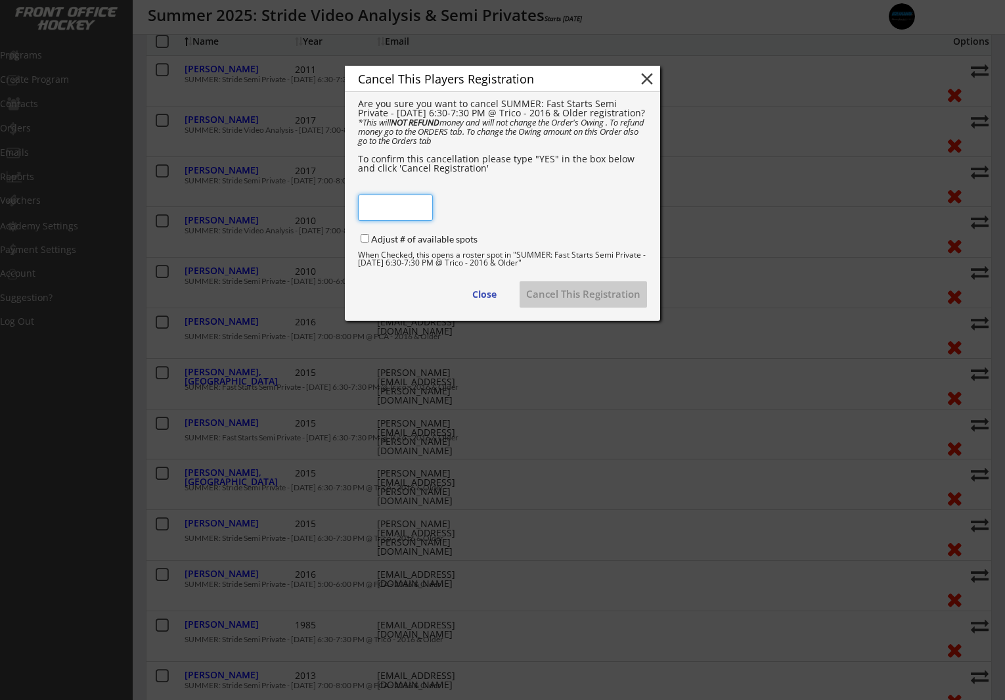
click at [393, 195] on input "input" at bounding box center [395, 207] width 75 height 26
type input "YES"
click at [361, 235] on input "Adjust # of available spots" at bounding box center [365, 238] width 9 height 9
checkbox input "true"
click at [614, 298] on button "Cancel This Registration" at bounding box center [583, 294] width 127 height 26
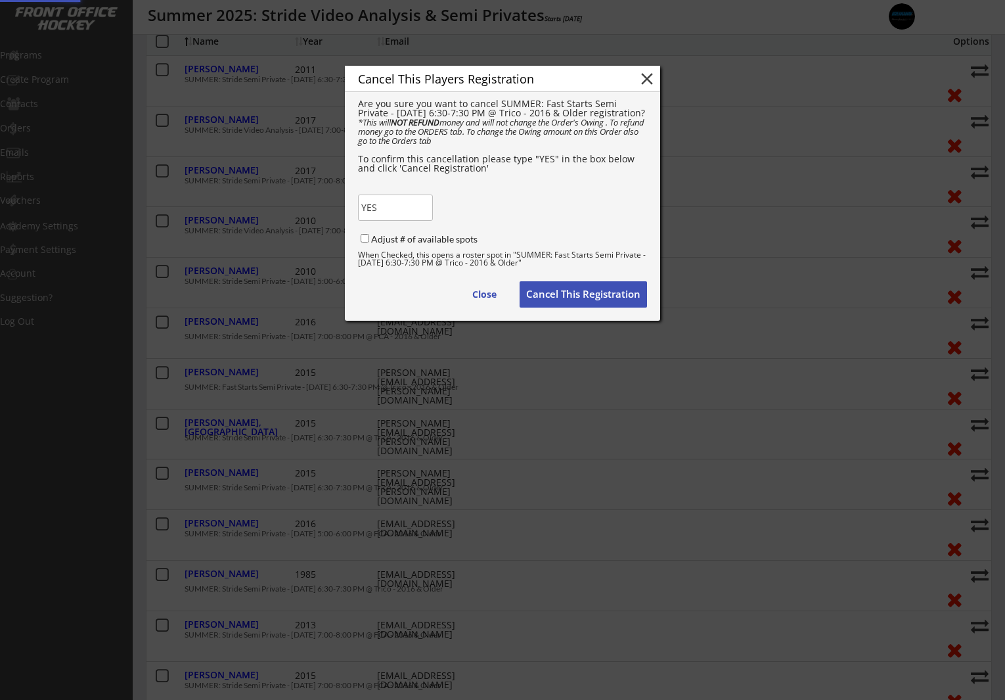
checkbox input "false"
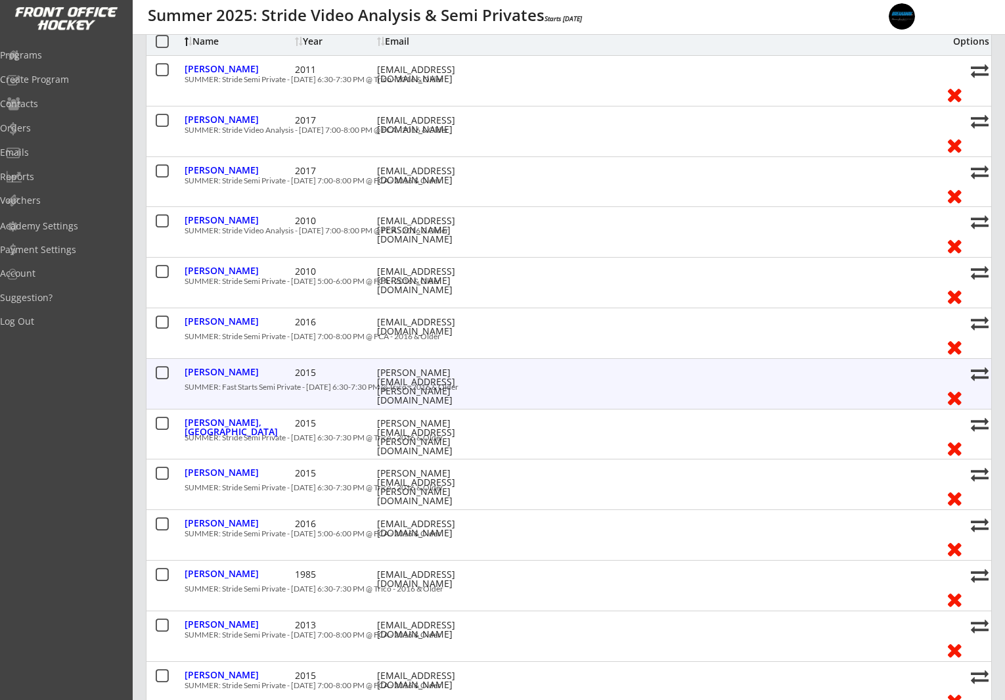
click at [954, 396] on button at bounding box center [955, 397] width 24 height 20
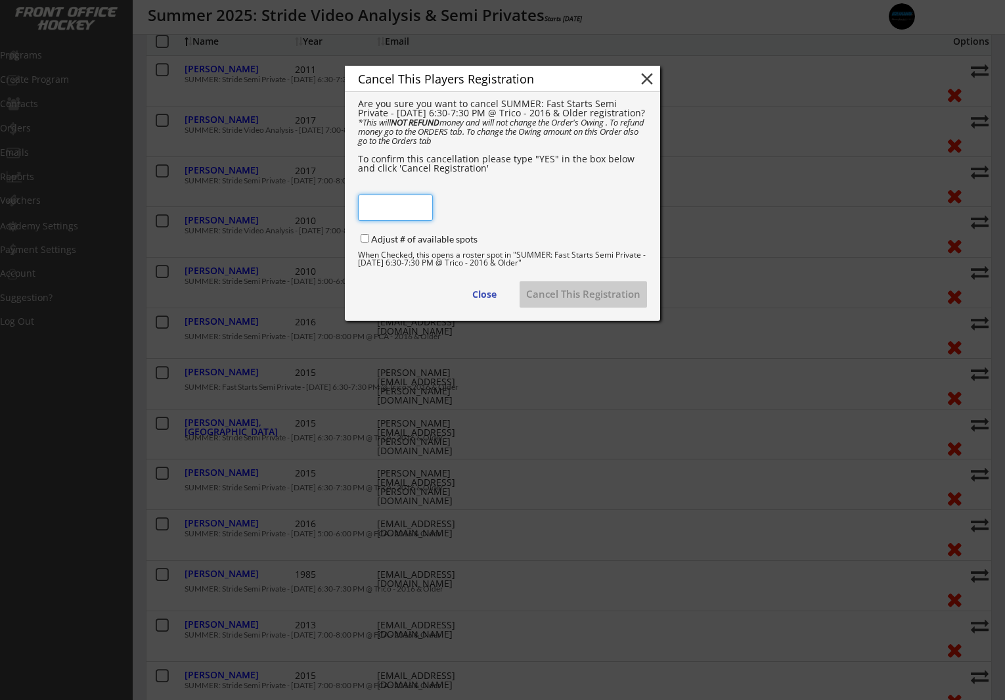
click at [388, 209] on input "input" at bounding box center [395, 207] width 75 height 26
type input "YES"
click at [363, 238] on input "Adjust # of available spots" at bounding box center [365, 238] width 9 height 9
checkbox input "true"
click at [560, 291] on button "Cancel This Registration" at bounding box center [583, 294] width 127 height 26
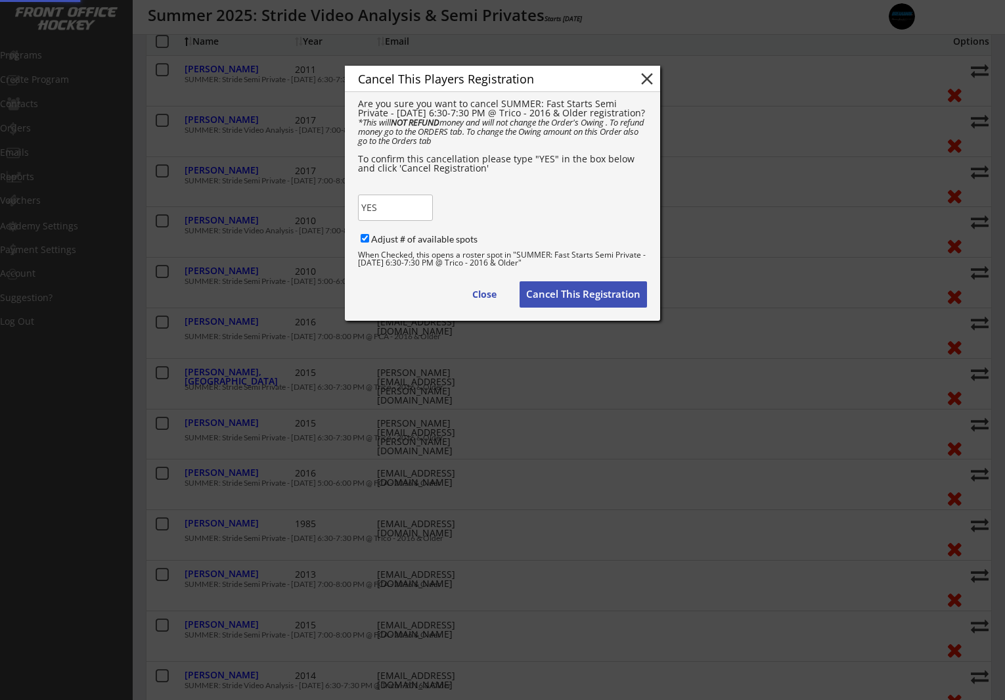
checkbox input "false"
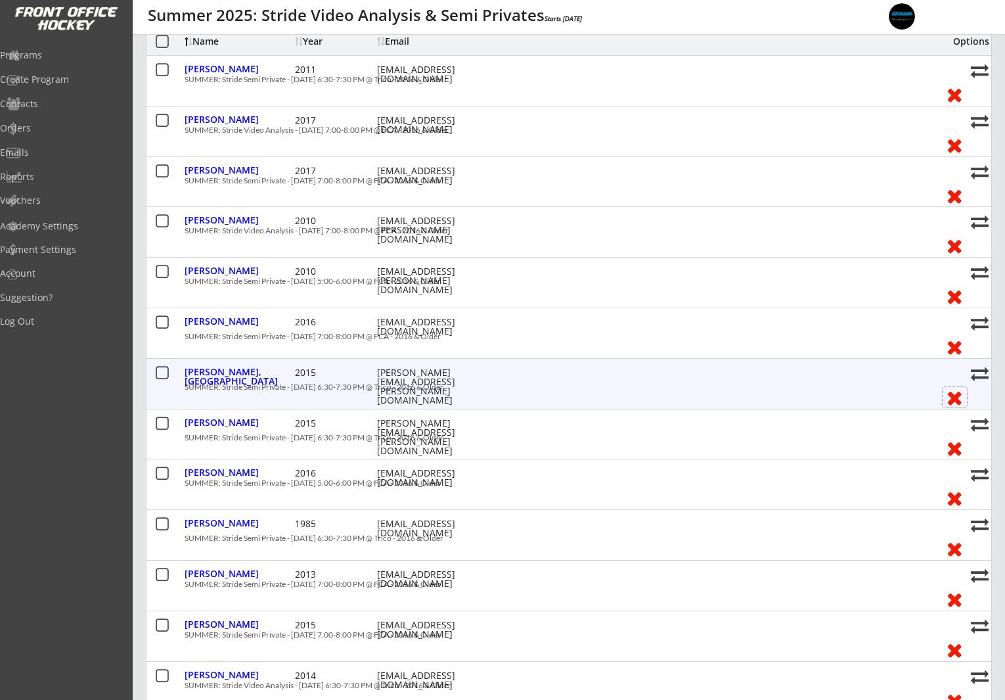
click at [952, 399] on button at bounding box center [955, 397] width 24 height 20
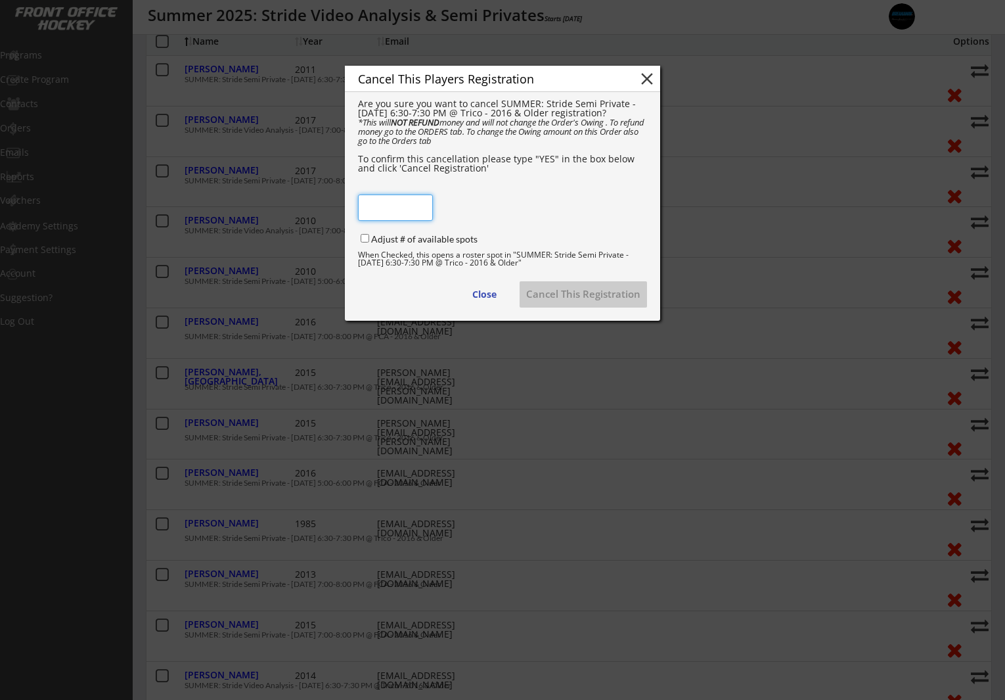
click at [409, 212] on input "input" at bounding box center [395, 207] width 75 height 26
type input "YES"
drag, startPoint x: 364, startPoint y: 237, endPoint x: 370, endPoint y: 241, distance: 7.1
click at [365, 239] on input "Adjust # of available spots" at bounding box center [365, 238] width 9 height 9
checkbox input "true"
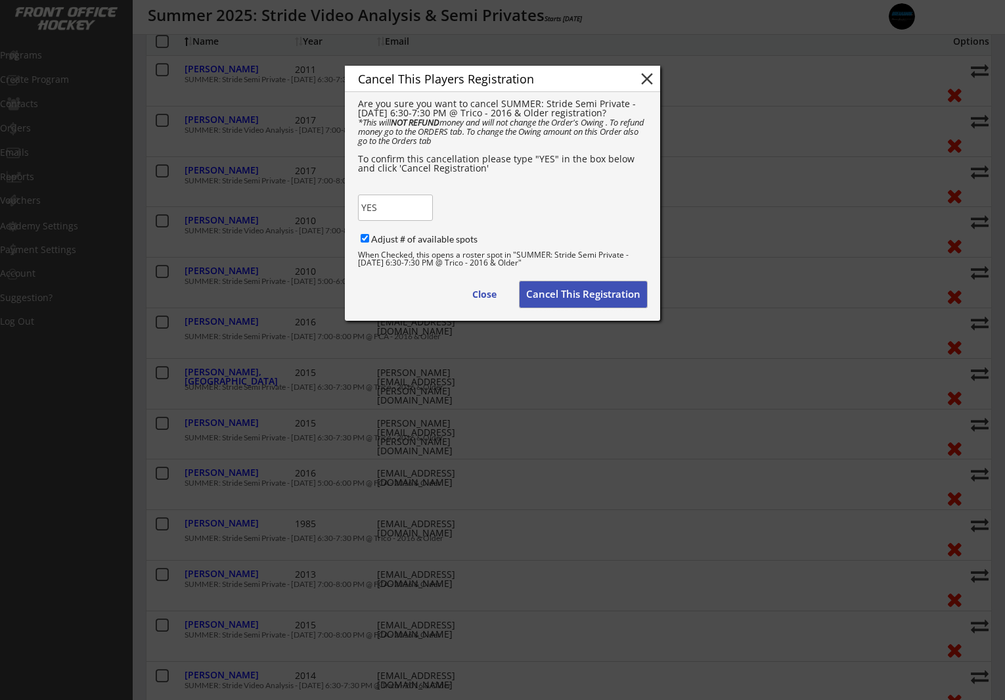
click at [596, 301] on button "Cancel This Registration" at bounding box center [583, 294] width 127 height 26
checkbox input "false"
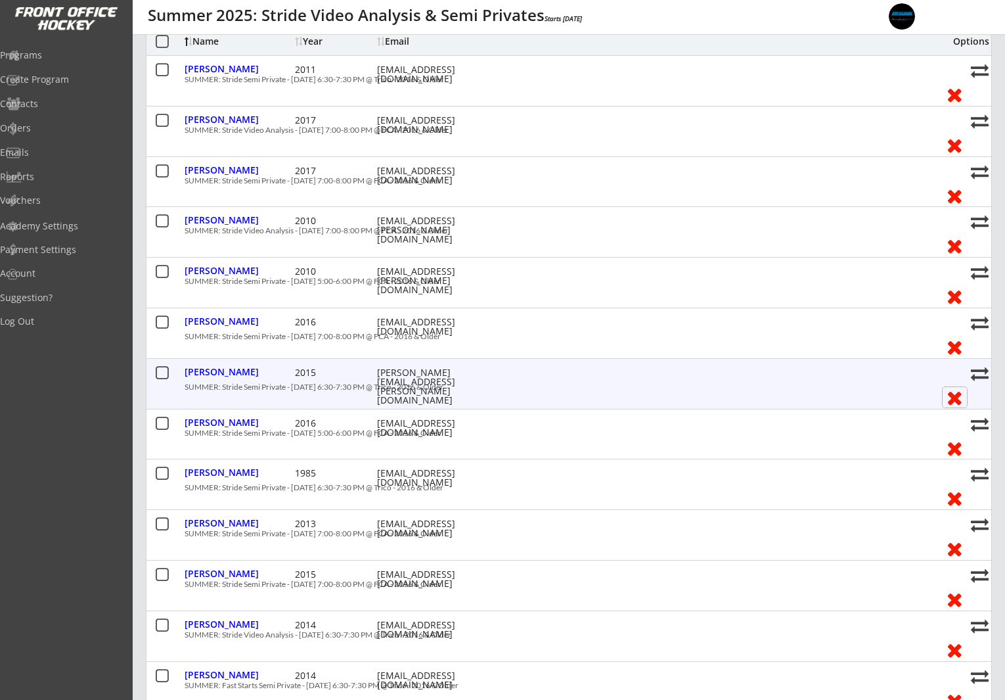
click at [953, 395] on button at bounding box center [955, 397] width 24 height 20
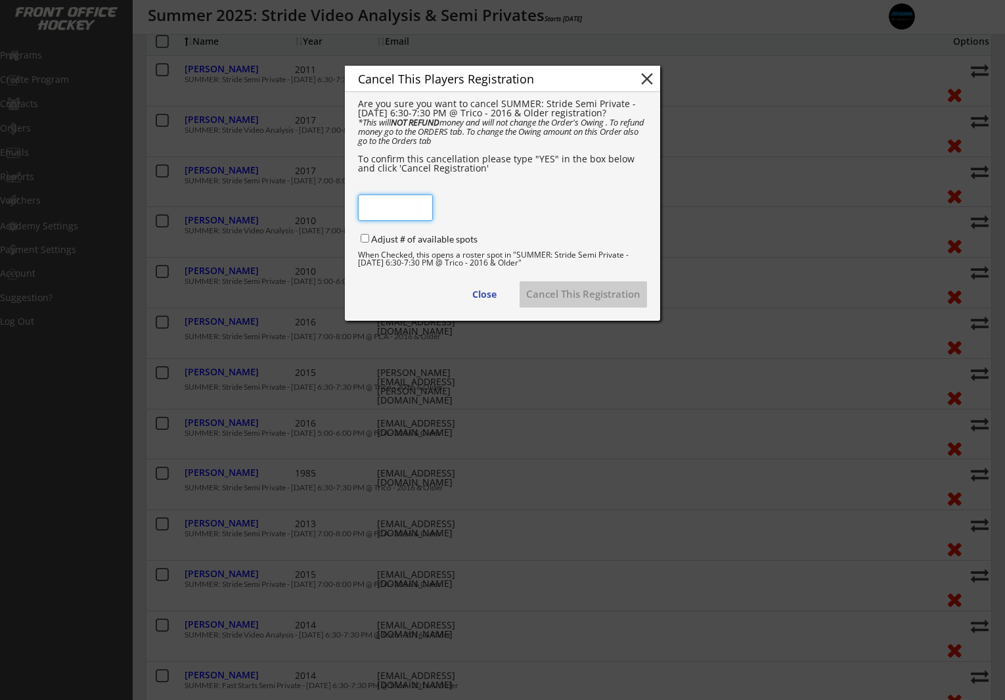
click at [406, 206] on input "input" at bounding box center [395, 207] width 75 height 26
type input "YES"
click at [368, 240] on input "Adjust # of available spots" at bounding box center [365, 238] width 9 height 9
checkbox input "true"
click at [599, 298] on button "Cancel This Registration" at bounding box center [583, 294] width 127 height 26
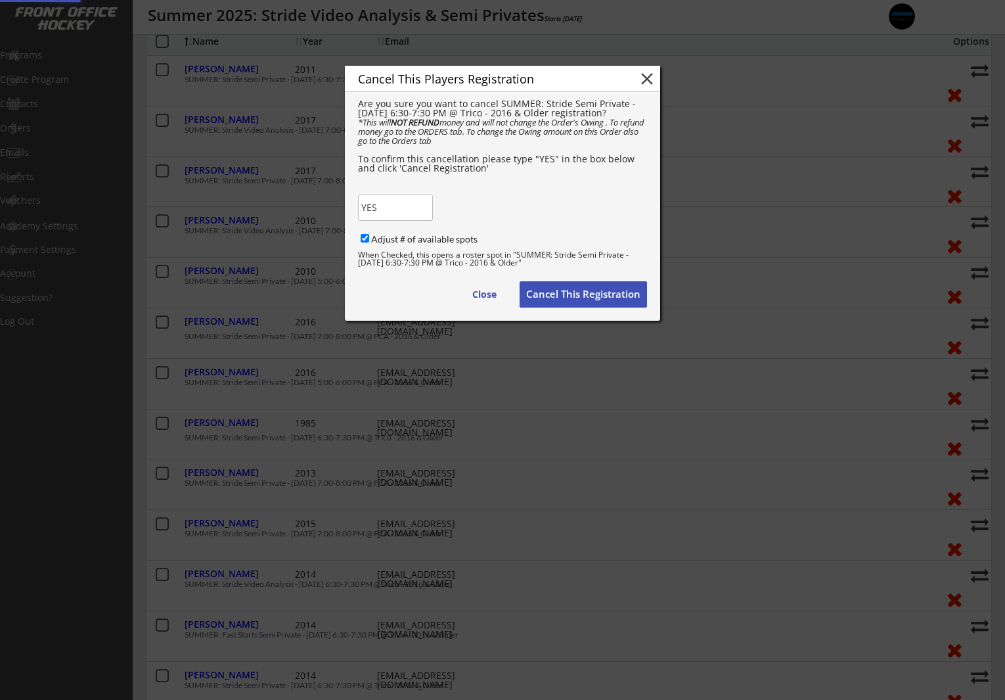
checkbox input "false"
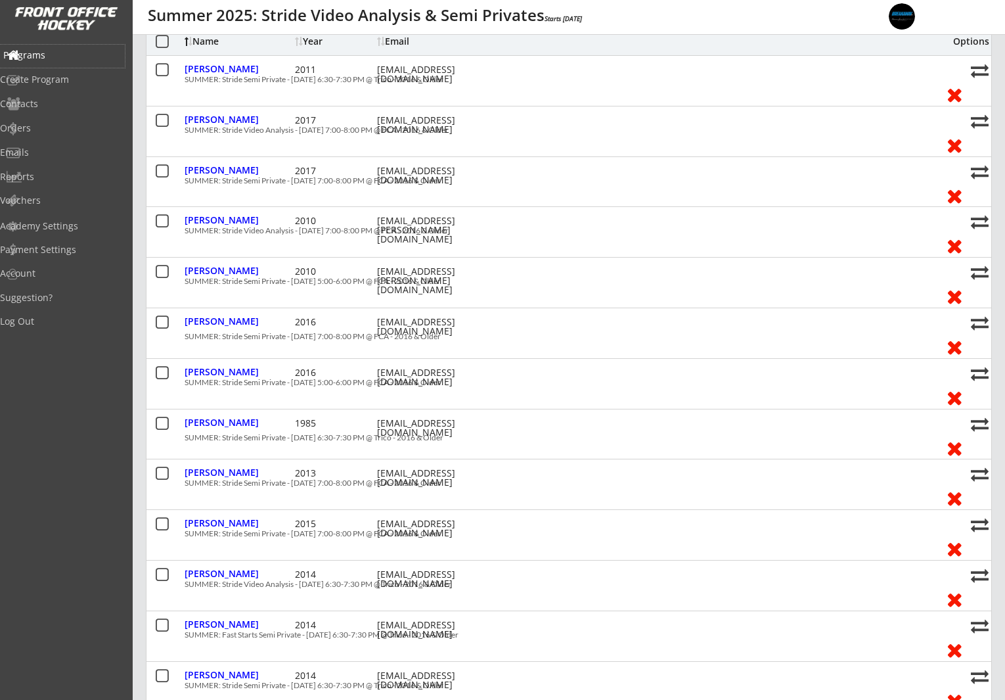
click at [72, 57] on div "Programs" at bounding box center [62, 55] width 118 height 9
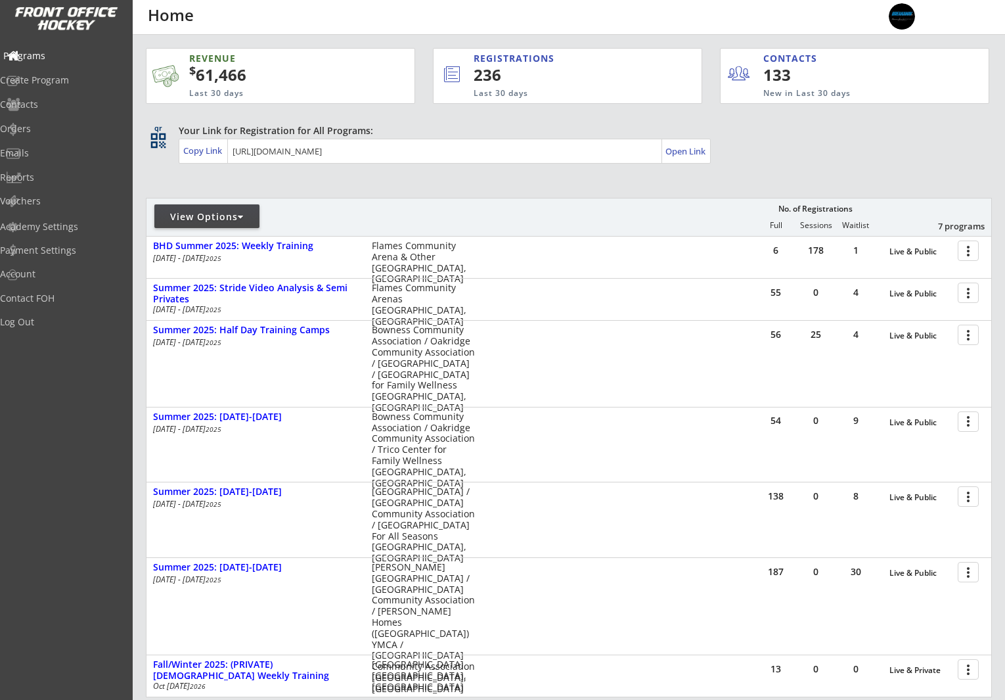
click at [70, 56] on div "Programs" at bounding box center [62, 55] width 118 height 9
click at [54, 131] on div "Orders" at bounding box center [62, 128] width 118 height 9
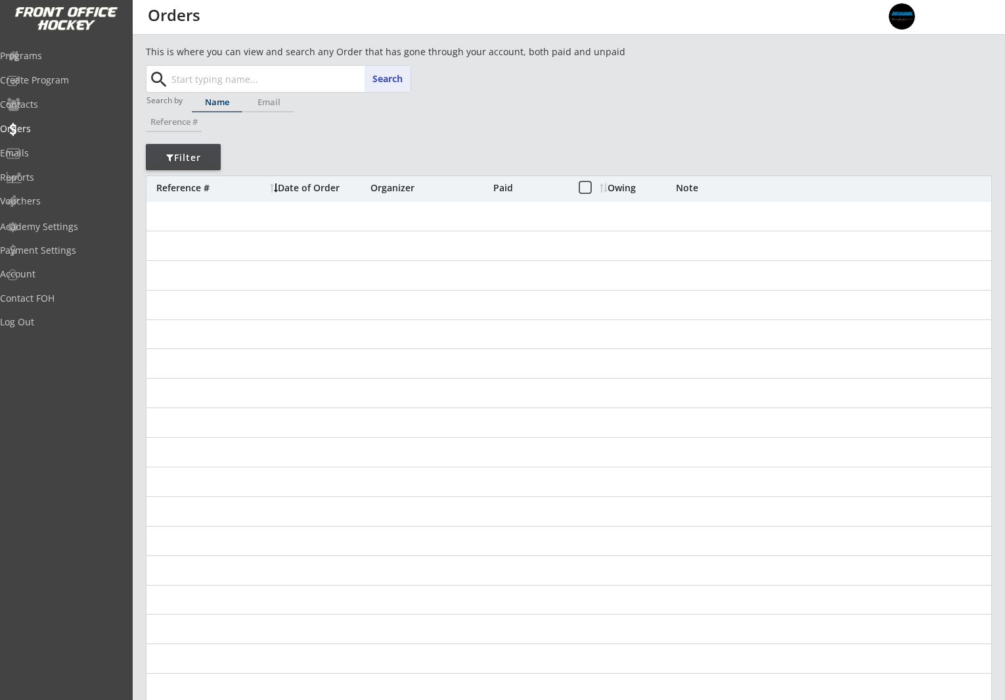
click at [236, 66] on input "text" at bounding box center [290, 79] width 242 height 26
paste input "[EMAIL_ADDRESS][DOMAIN_NAME]"
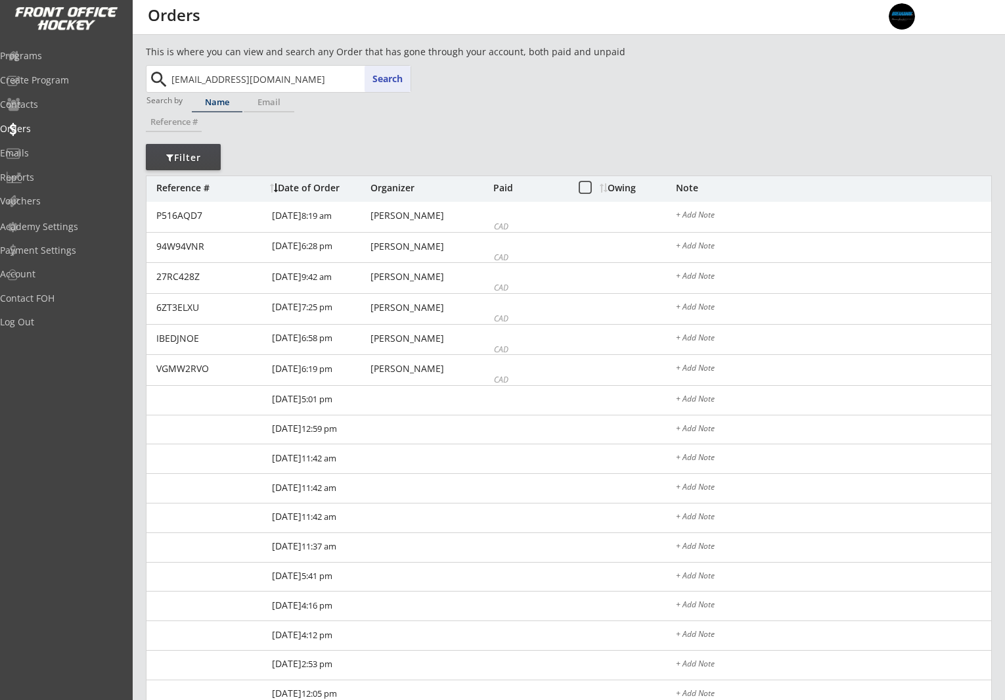
type input "[EMAIL_ADDRESS][DOMAIN_NAME]"
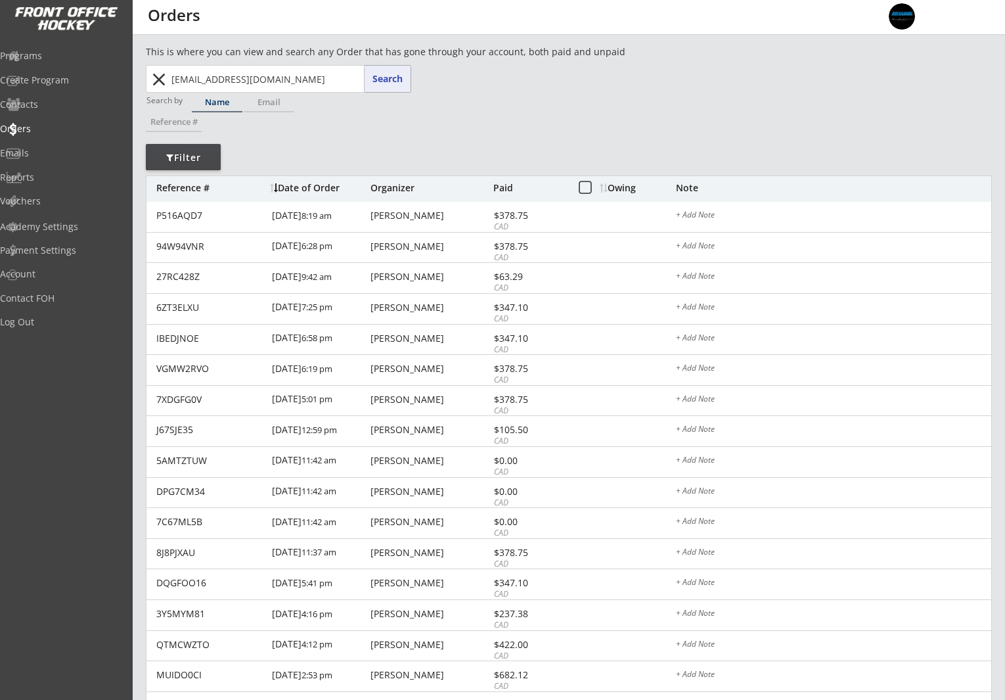
click at [389, 76] on button "Search" at bounding box center [388, 79] width 46 height 26
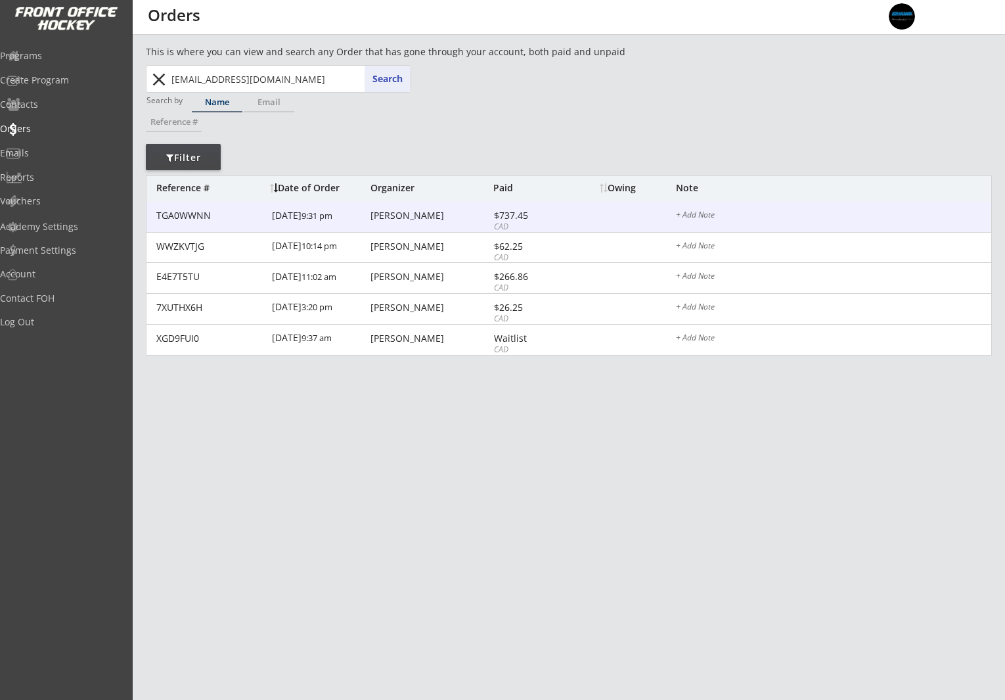
click at [438, 211] on div "[PERSON_NAME]" at bounding box center [430, 215] width 120 height 9
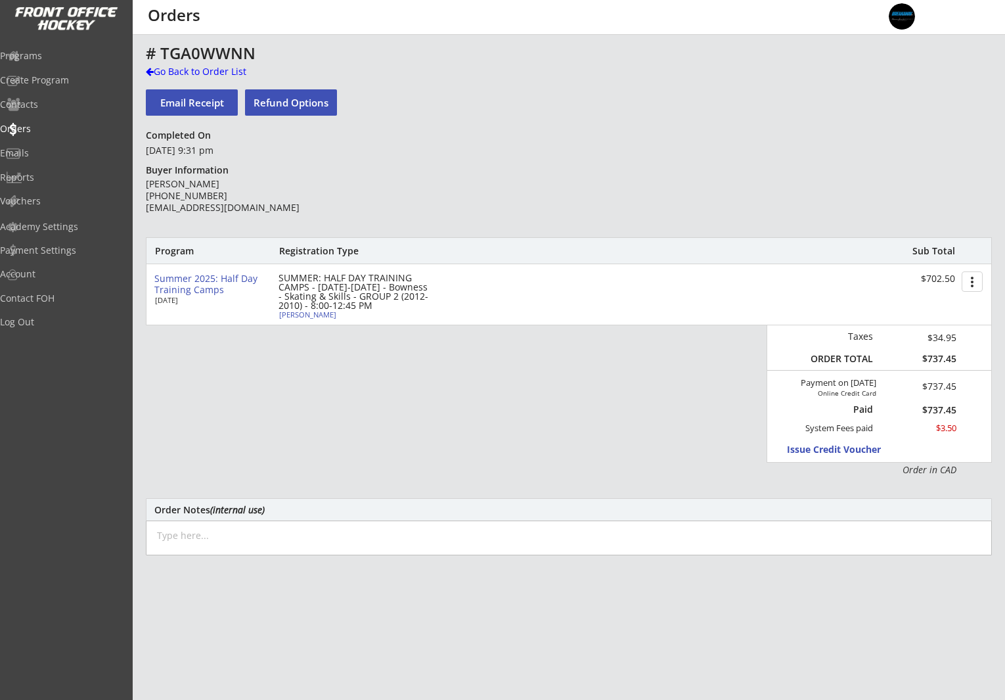
click at [192, 97] on button "Email Receipt" at bounding box center [192, 102] width 92 height 26
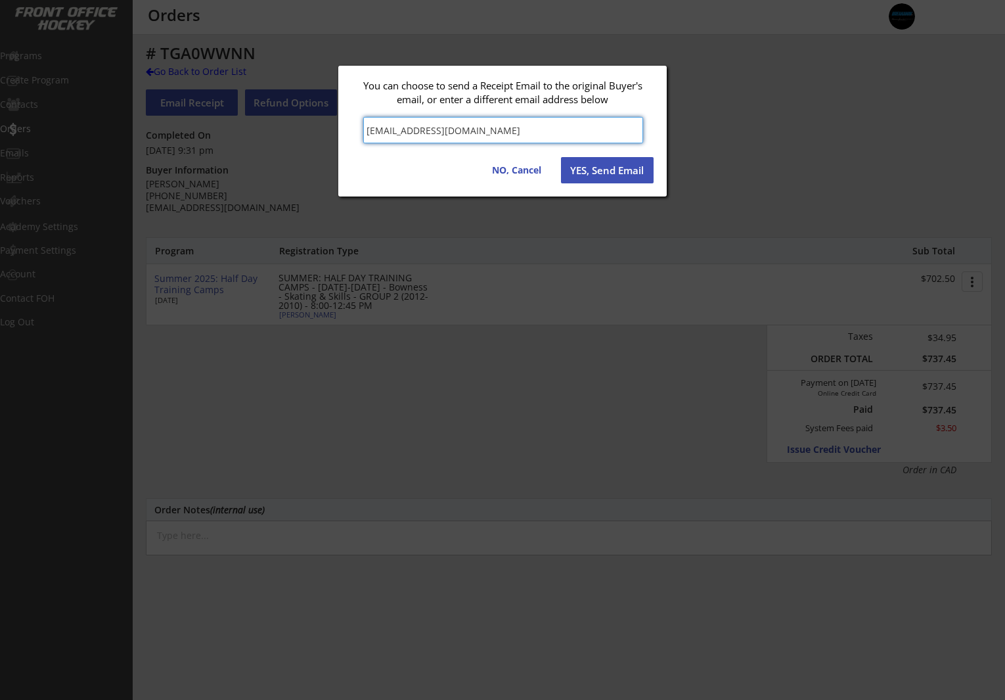
click at [623, 170] on button "YES, Send Email" at bounding box center [607, 170] width 93 height 26
